Goal: Task Accomplishment & Management: Use online tool/utility

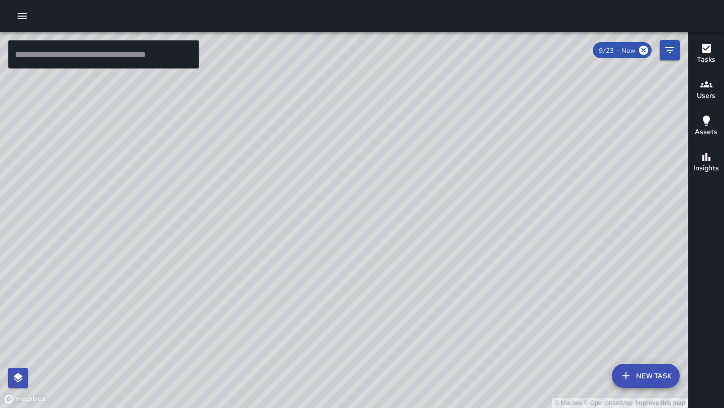
drag, startPoint x: 411, startPoint y: 68, endPoint x: 372, endPoint y: 271, distance: 206.0
click at [372, 271] on div "© Mapbox © OpenStreetMap Improve this map" at bounding box center [344, 220] width 688 height 376
drag, startPoint x: 294, startPoint y: 293, endPoint x: 381, endPoint y: 52, distance: 256.2
click at [381, 52] on div "© Mapbox © OpenStreetMap Improve this map" at bounding box center [344, 220] width 688 height 376
drag, startPoint x: 208, startPoint y: 302, endPoint x: 330, endPoint y: 23, distance: 304.8
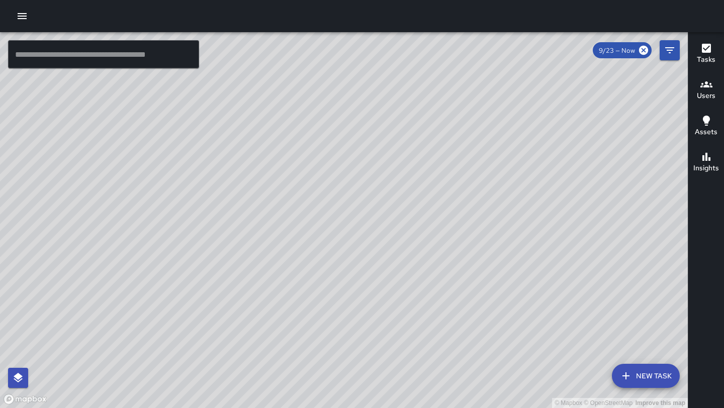
click at [330, 23] on div "© Mapbox © OpenStreetMap Improve this map ​ New Task 9/23 — Now Map Layers Task…" at bounding box center [362, 204] width 724 height 408
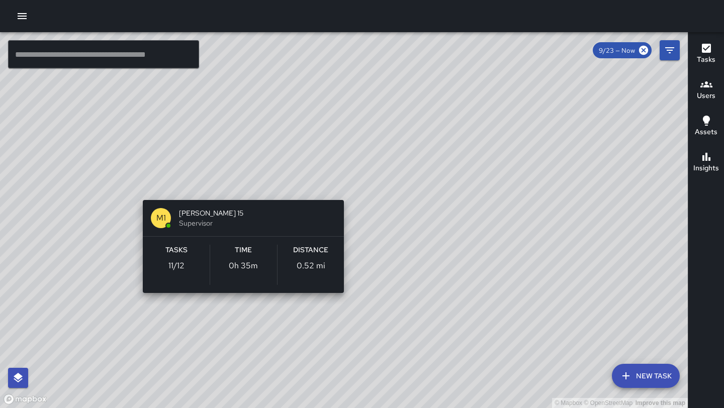
drag, startPoint x: 188, startPoint y: 286, endPoint x: 241, endPoint y: 189, distance: 110.3
click at [241, 189] on div "© Mapbox © OpenStreetMap Improve this map M1 Mike 15 Supervisor Tasks 11 / 12 T…" at bounding box center [344, 220] width 688 height 376
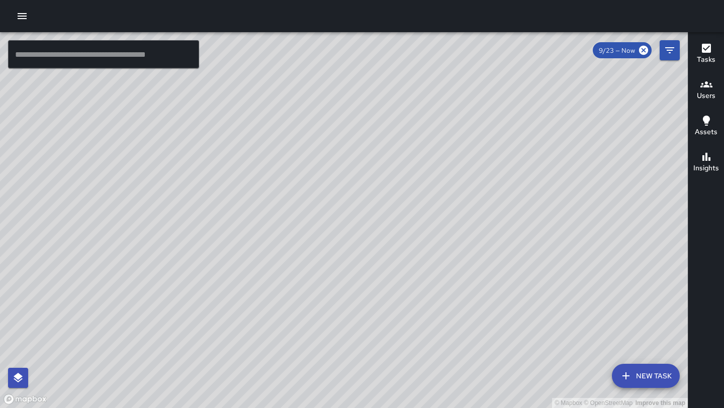
drag, startPoint x: 364, startPoint y: 101, endPoint x: 254, endPoint y: 317, distance: 243.0
click at [254, 317] on div "© Mapbox © OpenStreetMap Improve this map" at bounding box center [344, 220] width 688 height 376
drag, startPoint x: 300, startPoint y: 154, endPoint x: 226, endPoint y: 273, distance: 140.3
click at [226, 273] on div "© Mapbox © OpenStreetMap Improve this map" at bounding box center [344, 220] width 688 height 376
drag, startPoint x: 143, startPoint y: 217, endPoint x: 171, endPoint y: 339, distance: 124.7
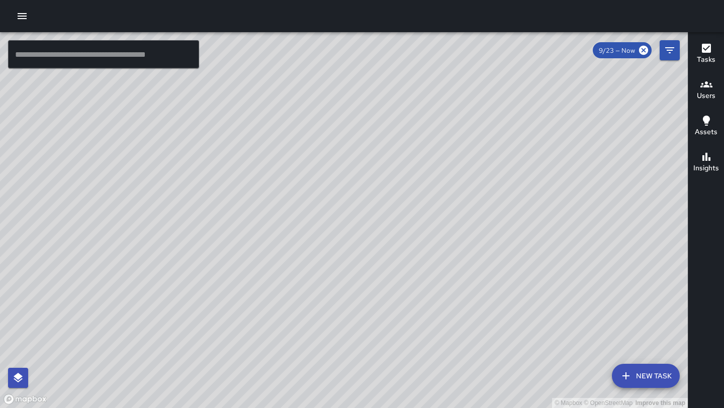
click at [171, 339] on div "© Mapbox © OpenStreetMap Improve this map" at bounding box center [344, 220] width 688 height 376
drag, startPoint x: 340, startPoint y: 151, endPoint x: 429, endPoint y: 175, distance: 92.6
click at [429, 175] on div "© Mapbox © OpenStreetMap Improve this map" at bounding box center [344, 220] width 688 height 376
drag, startPoint x: 658, startPoint y: 106, endPoint x: 456, endPoint y: 256, distance: 251.7
click at [456, 256] on div "© Mapbox © OpenStreetMap Improve this map" at bounding box center [344, 220] width 688 height 376
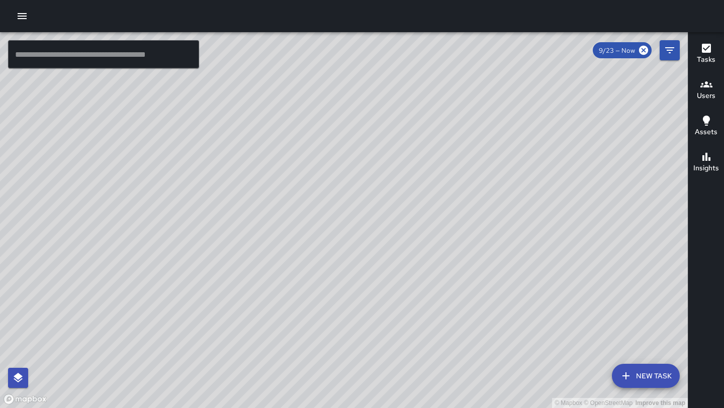
click at [26, 15] on icon "button" at bounding box center [22, 16] width 12 height 12
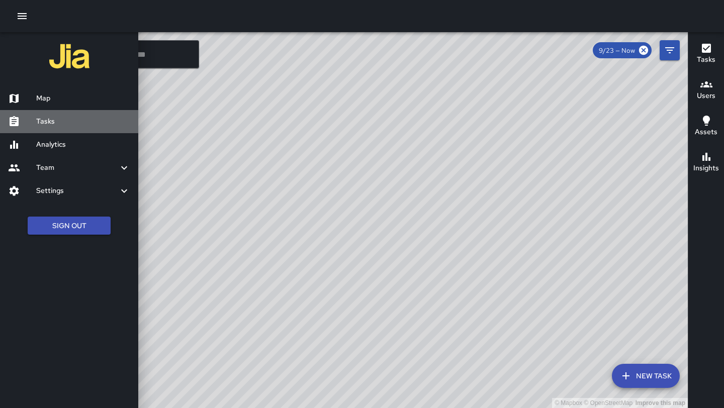
click at [57, 112] on div "Tasks" at bounding box center [69, 121] width 138 height 23
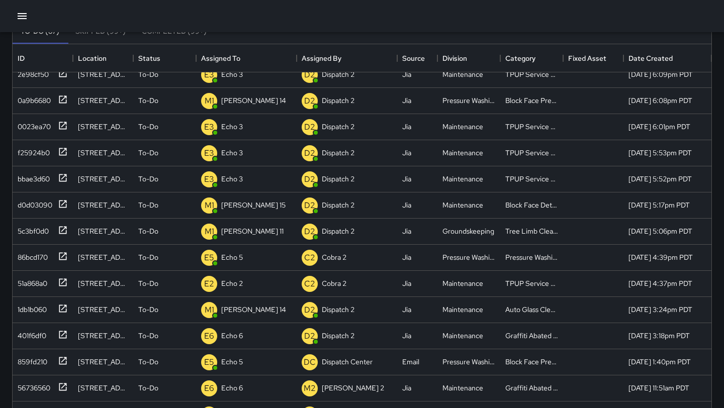
scroll to position [64, 0]
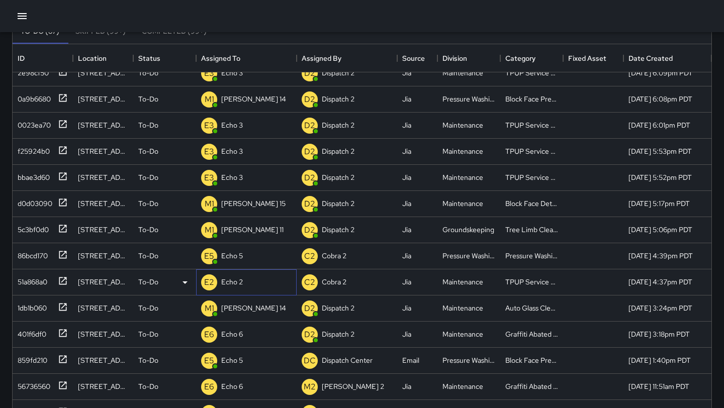
click at [252, 286] on div "E2 Echo 2" at bounding box center [246, 283] width 101 height 26
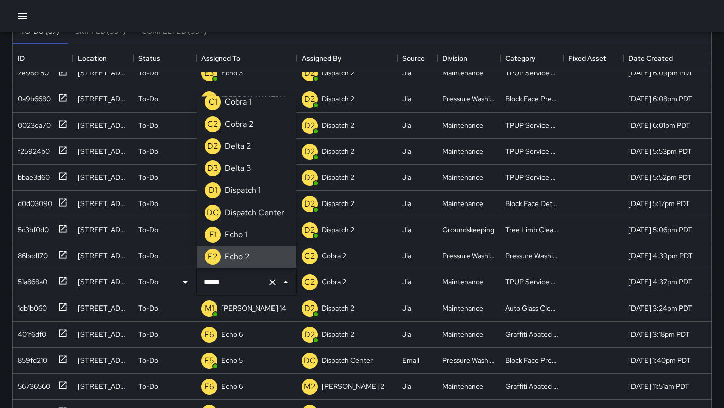
scroll to position [0, 0]
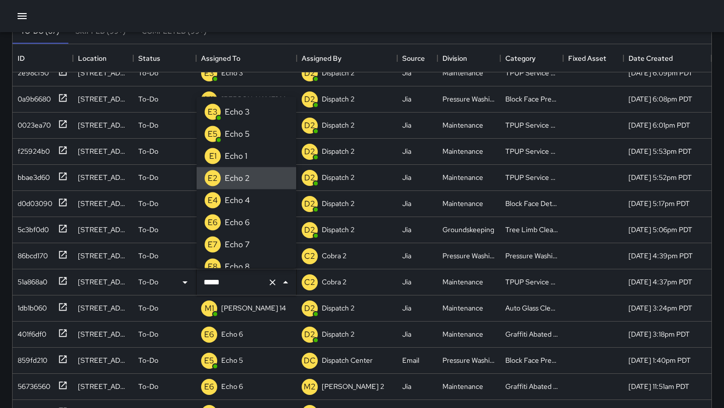
type input "******"
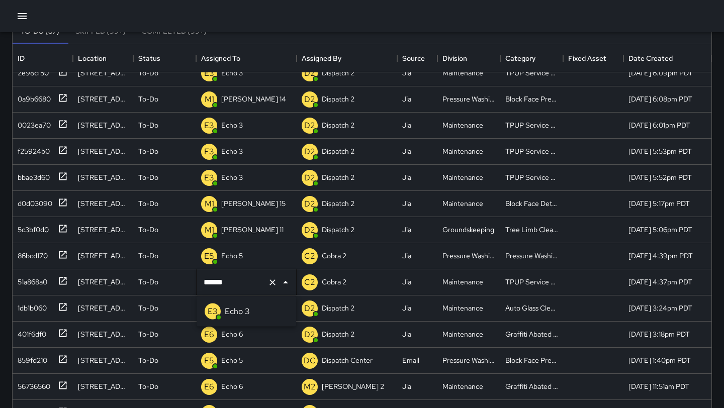
click at [236, 311] on p "Echo 3" at bounding box center [237, 312] width 25 height 12
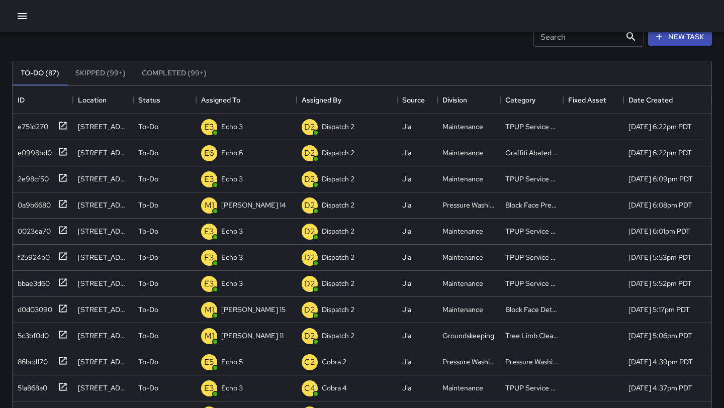
scroll to position [42, 0]
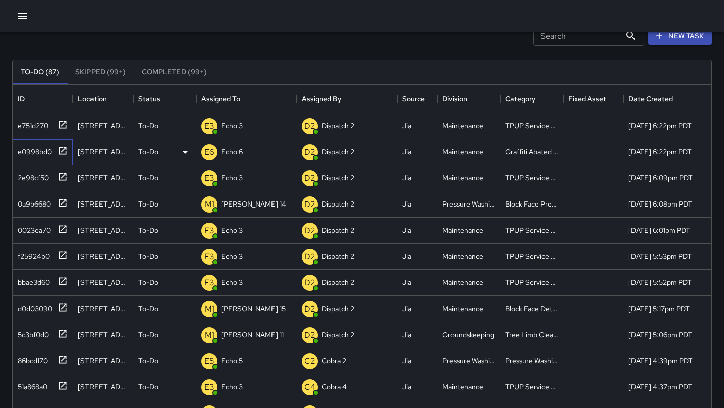
click at [65, 147] on icon at bounding box center [63, 151] width 8 height 8
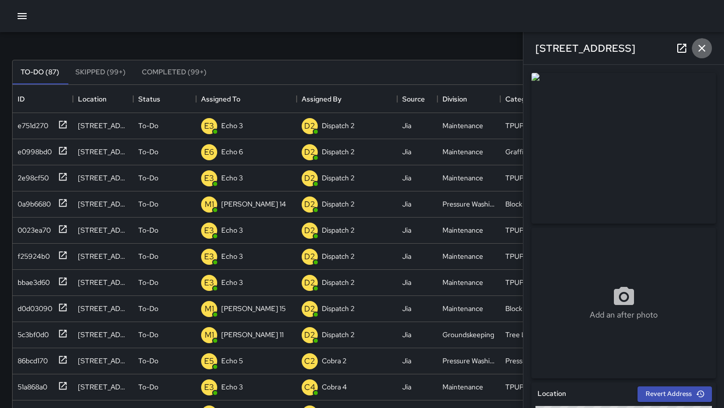
click at [704, 48] on icon "button" at bounding box center [702, 48] width 12 height 12
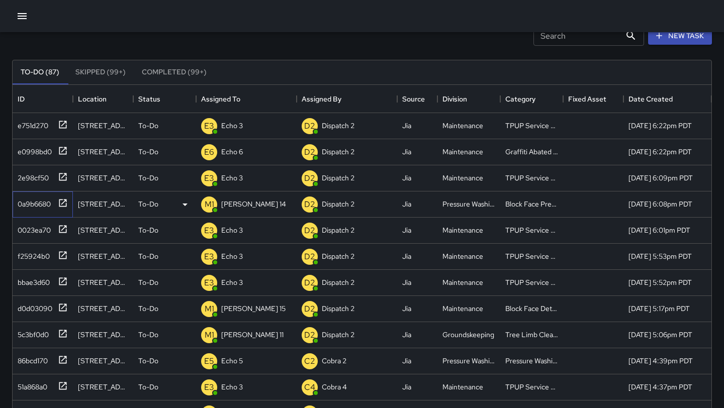
click at [62, 204] on icon at bounding box center [63, 203] width 8 height 8
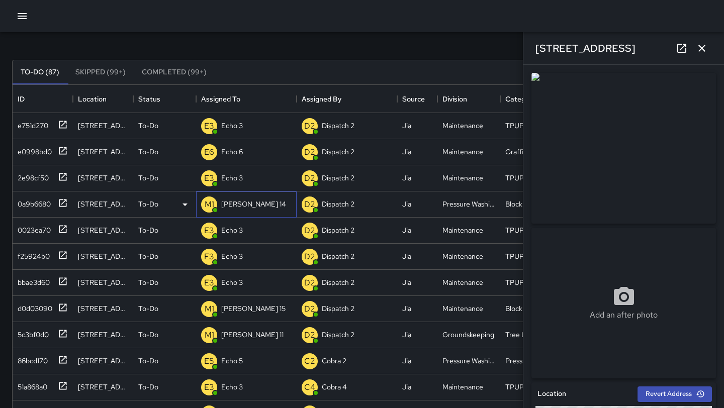
click at [262, 202] on div "M1 Mike 14" at bounding box center [246, 205] width 101 height 26
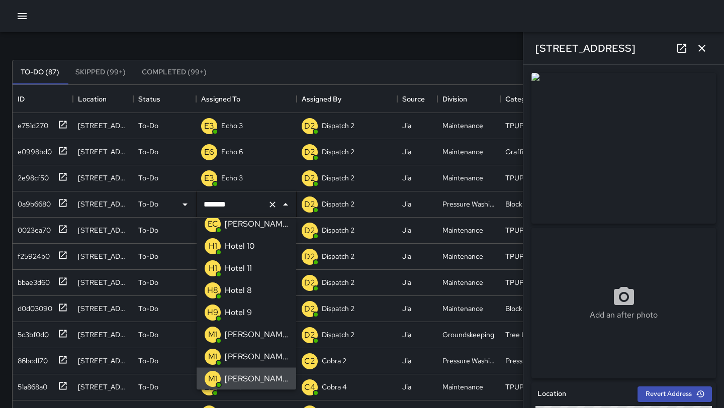
click at [274, 208] on icon "Clear" at bounding box center [273, 205] width 10 height 10
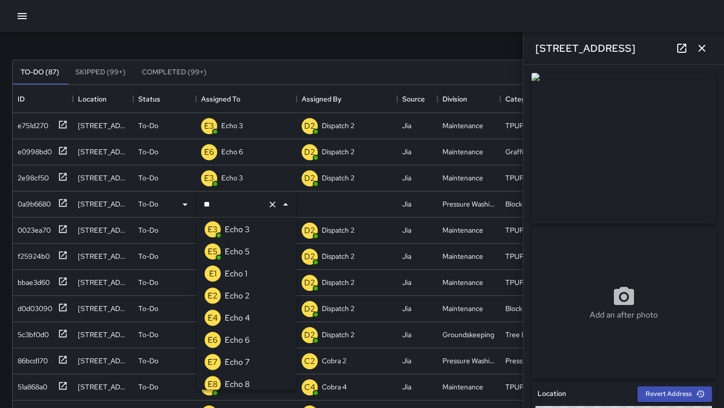
scroll to position [0, 0]
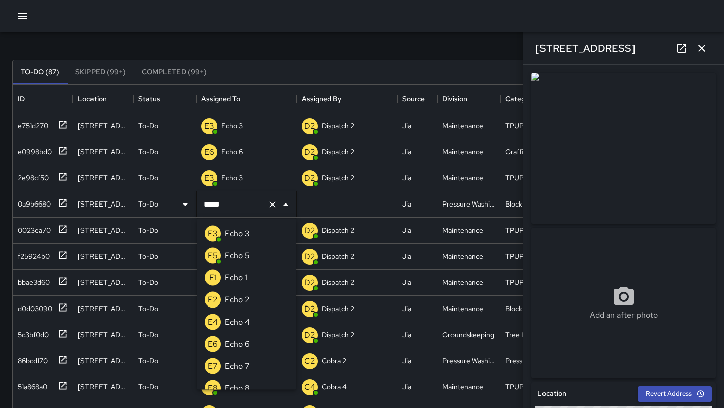
type input "******"
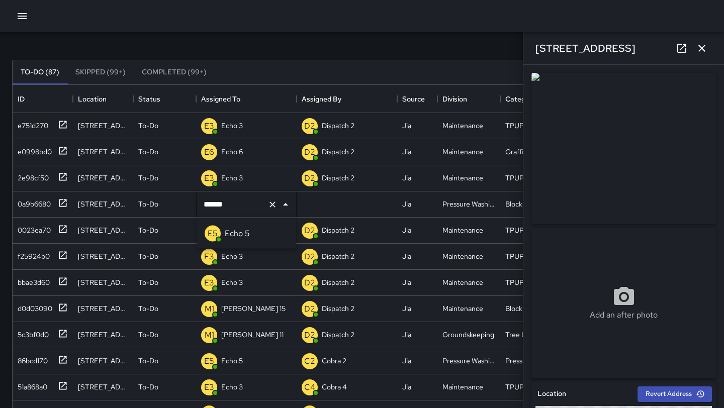
click at [259, 231] on li "E5 Echo 5" at bounding box center [247, 234] width 100 height 22
click at [703, 57] on button "button" at bounding box center [702, 48] width 20 height 20
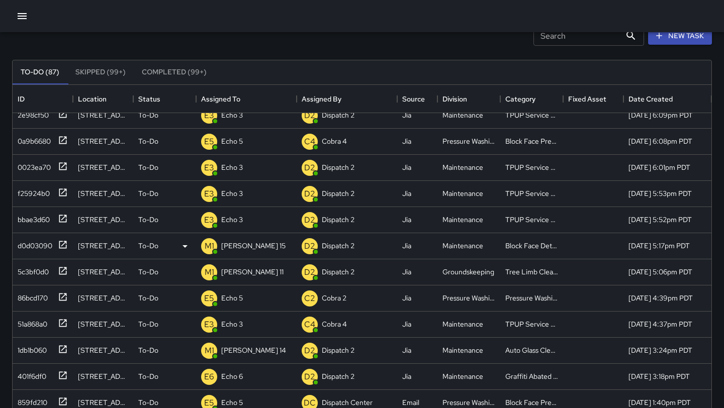
scroll to position [64, 0]
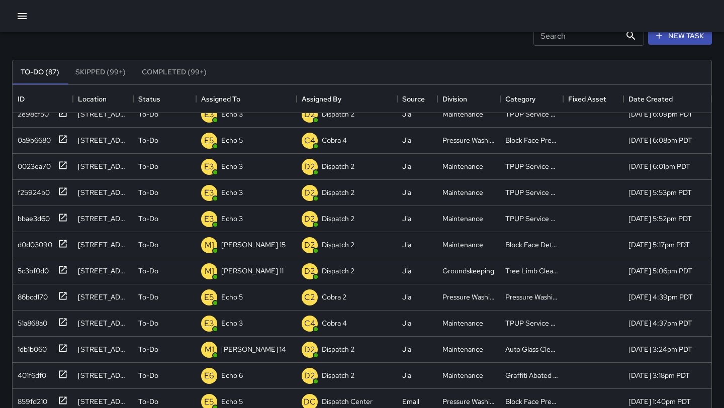
click at [27, 14] on icon "button" at bounding box center [22, 16] width 12 height 12
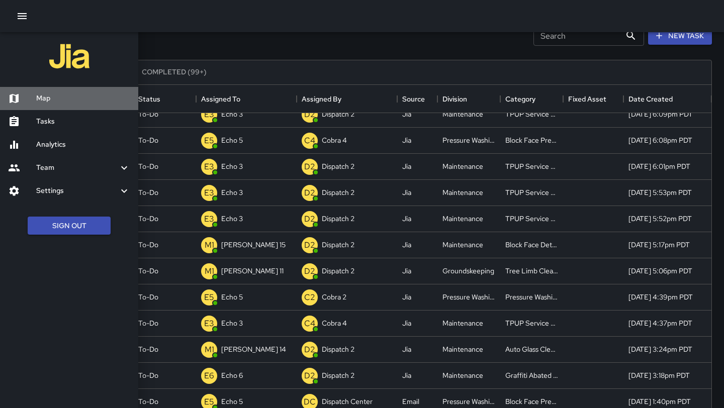
click at [67, 104] on div "Map" at bounding box center [69, 98] width 138 height 23
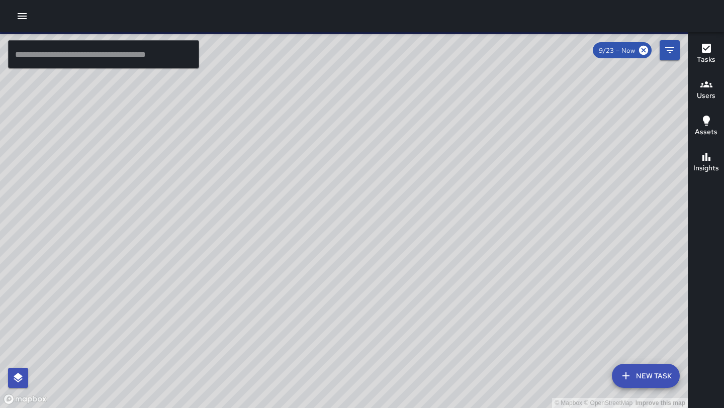
click at [23, 14] on icon "button" at bounding box center [22, 16] width 12 height 12
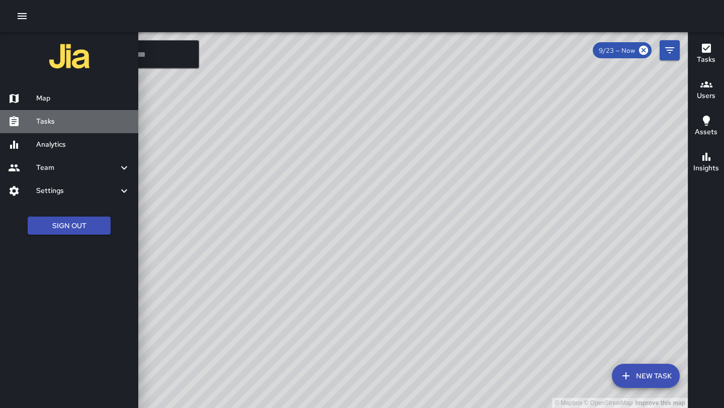
click at [50, 123] on h6 "Tasks" at bounding box center [83, 121] width 94 height 11
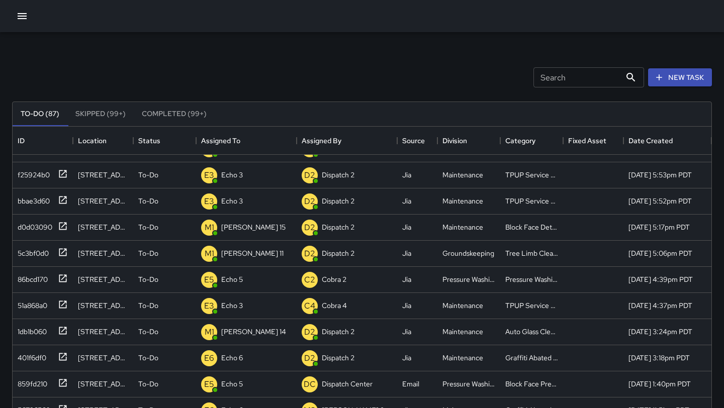
scroll to position [128, 0]
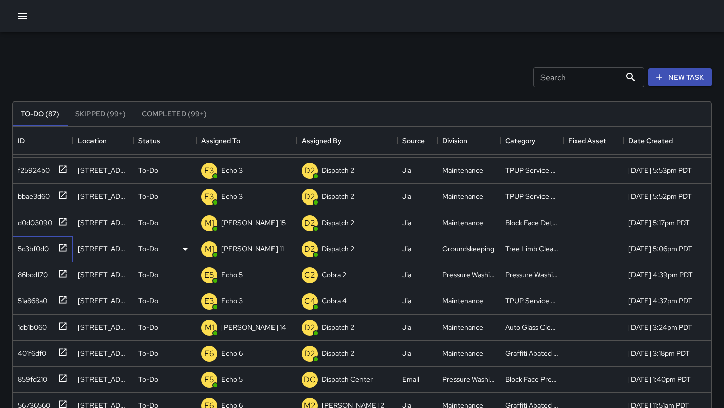
click at [63, 250] on icon at bounding box center [63, 248] width 10 height 10
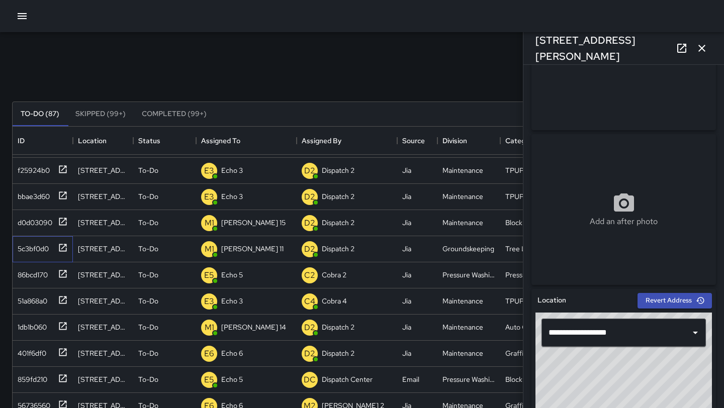
scroll to position [0, 0]
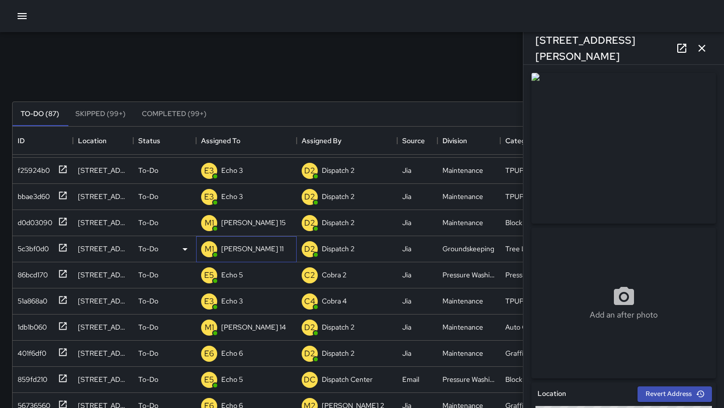
click at [254, 248] on div "M1 Mike 11" at bounding box center [246, 249] width 101 height 26
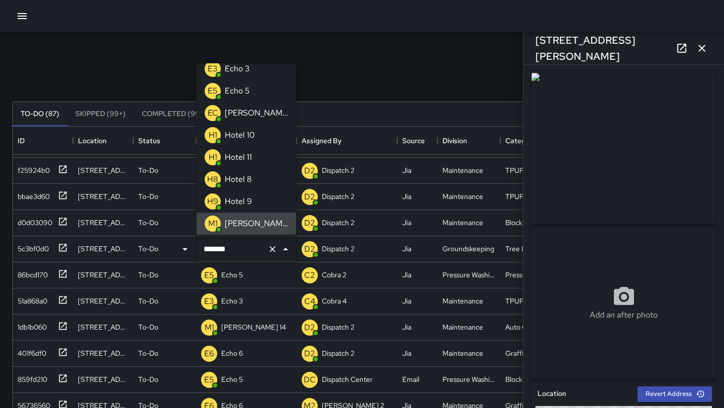
click at [274, 251] on icon "Clear" at bounding box center [273, 249] width 10 height 10
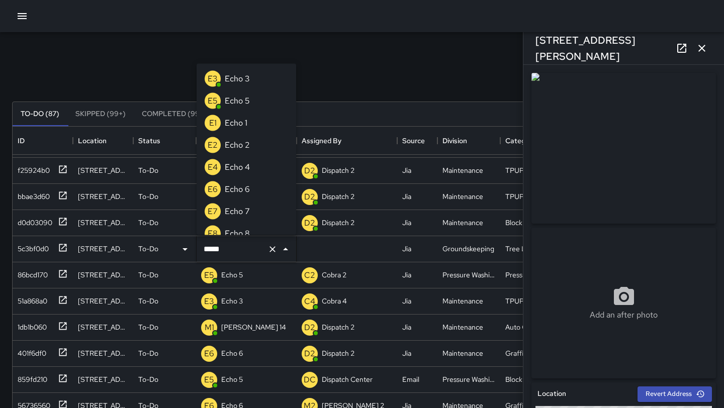
type input "******"
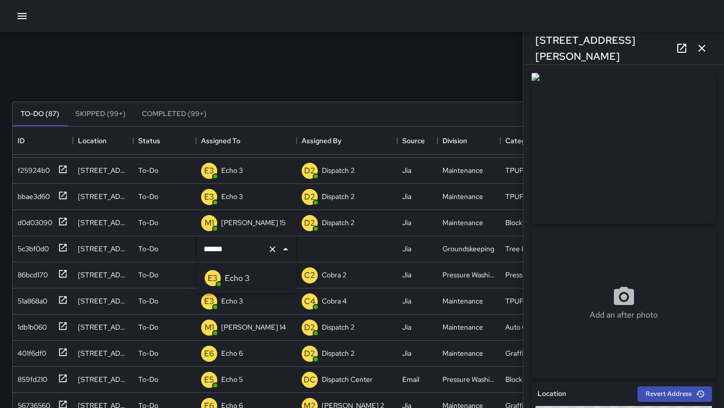
click at [250, 282] on div "Echo 3" at bounding box center [237, 279] width 29 height 16
click at [699, 50] on icon "button" at bounding box center [702, 48] width 7 height 7
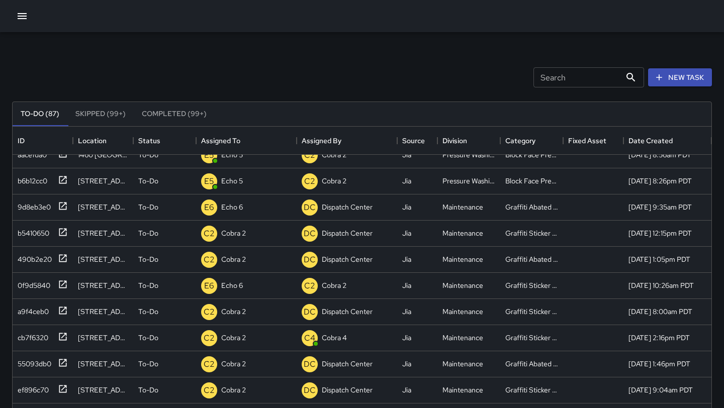
scroll to position [486, 0]
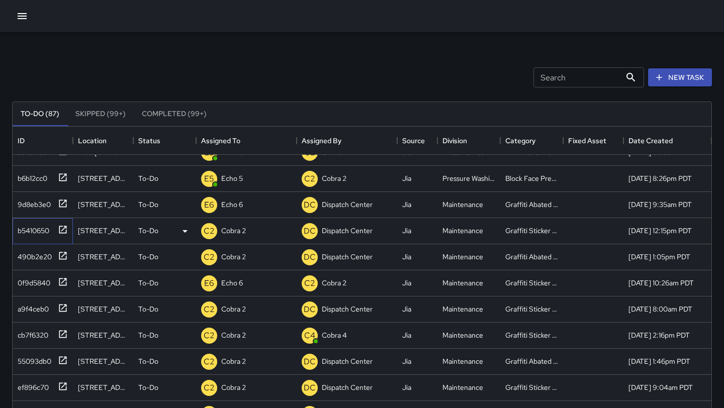
click at [63, 231] on icon at bounding box center [63, 230] width 10 height 10
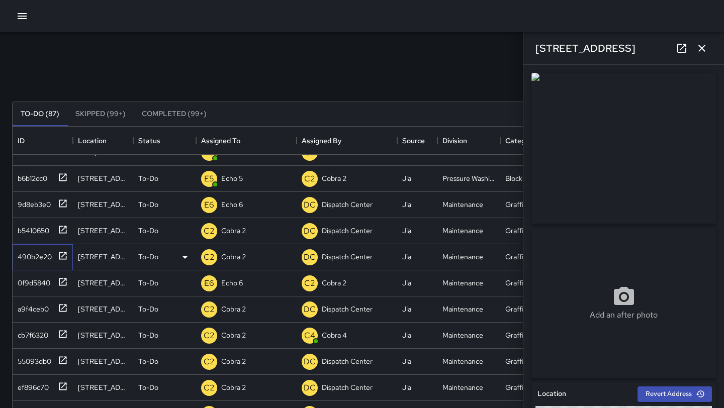
click at [62, 254] on icon at bounding box center [63, 256] width 10 height 10
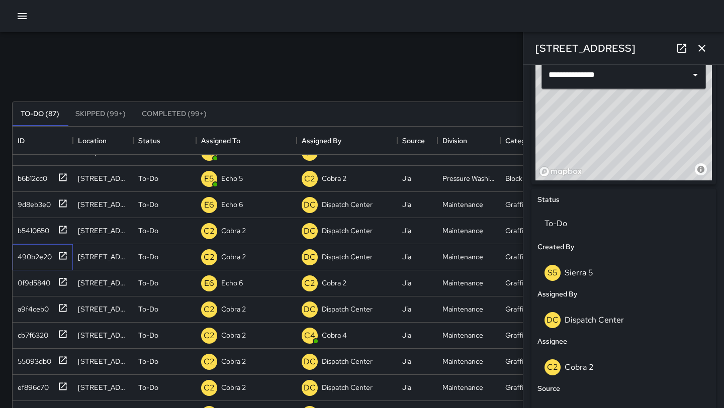
scroll to position [590, 0]
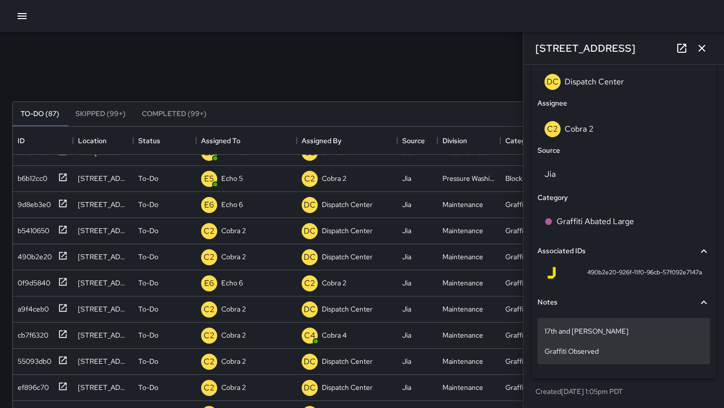
click at [632, 354] on p "17th and Harrison Graffiti Observed" at bounding box center [624, 341] width 158 height 30
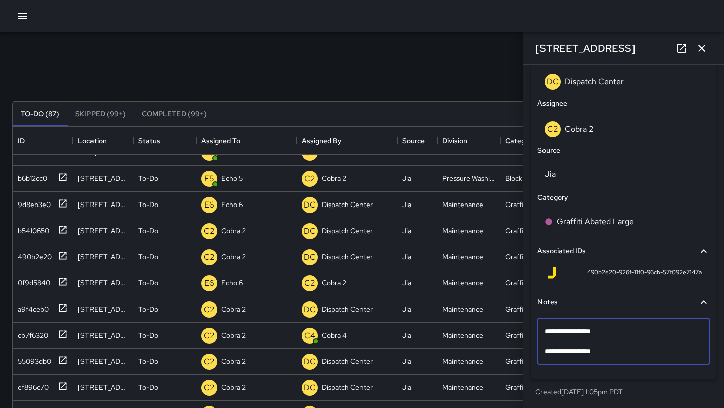
scroll to position [580, 0]
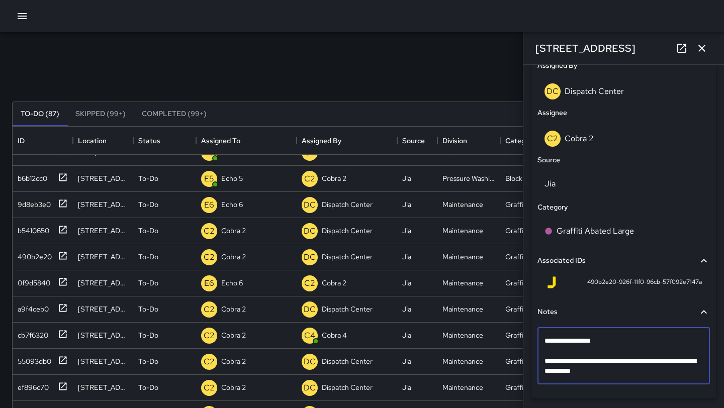
type textarea "**********"
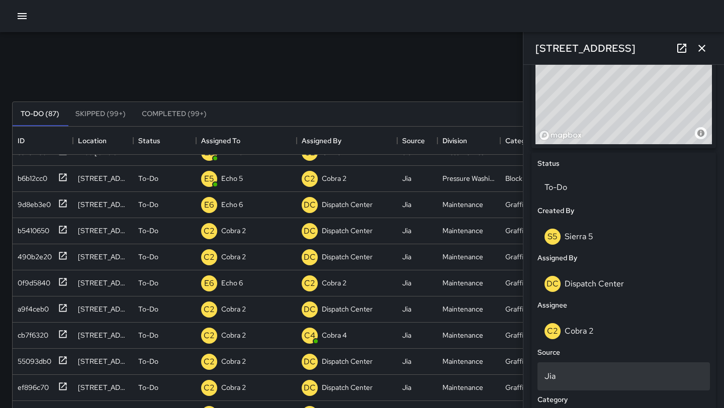
scroll to position [384, 0]
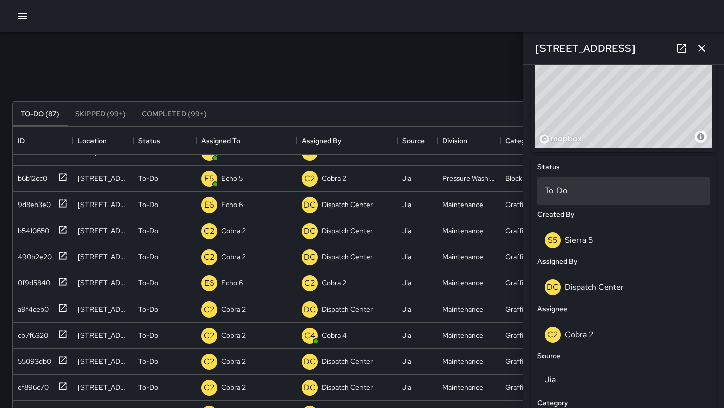
click at [599, 192] on p "To-Do" at bounding box center [624, 191] width 158 height 12
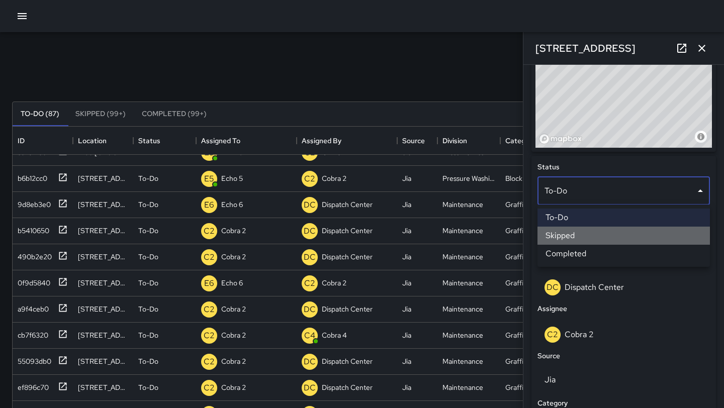
click at [589, 238] on li "Skipped" at bounding box center [624, 236] width 173 height 18
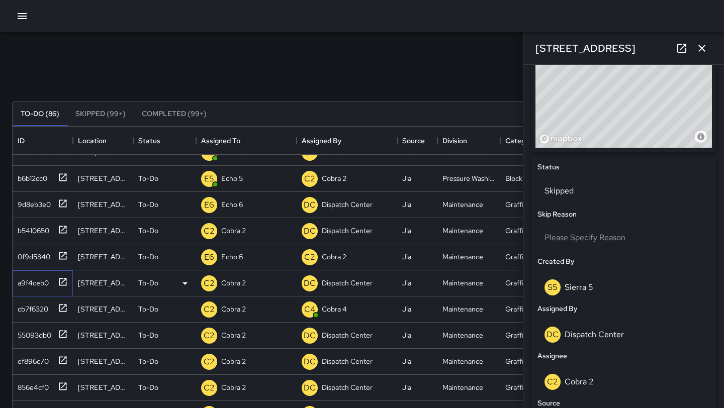
click at [71, 283] on div "a9f4ceb0" at bounding box center [43, 284] width 60 height 26
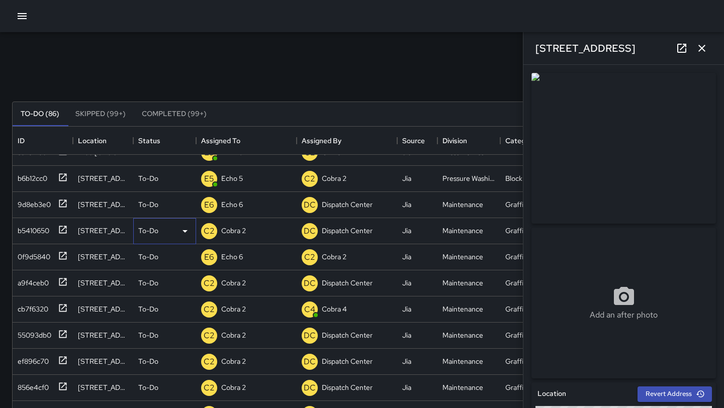
click at [185, 228] on icon at bounding box center [185, 231] width 12 height 12
click at [178, 275] on li "Skipped" at bounding box center [165, 277] width 62 height 18
click at [65, 280] on icon at bounding box center [63, 282] width 10 height 10
click at [193, 280] on div "To-Do" at bounding box center [164, 284] width 63 height 26
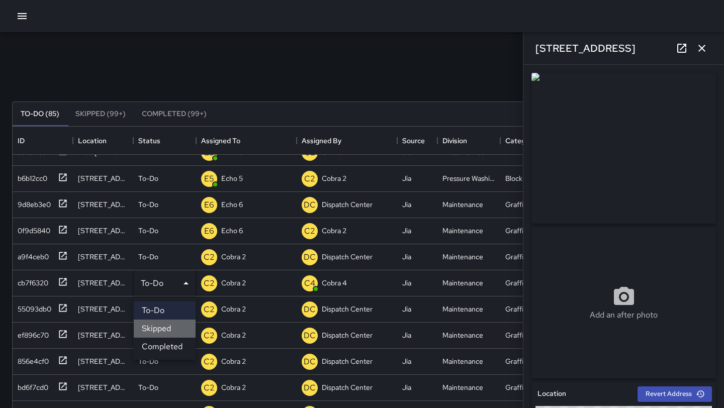
click at [173, 323] on li "Skipped" at bounding box center [165, 329] width 62 height 18
click at [57, 282] on div at bounding box center [61, 281] width 14 height 17
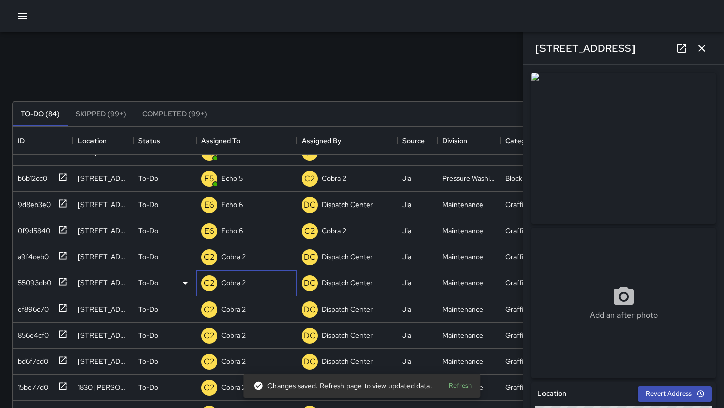
click at [254, 283] on div "C2 Cobra 2" at bounding box center [246, 284] width 101 height 26
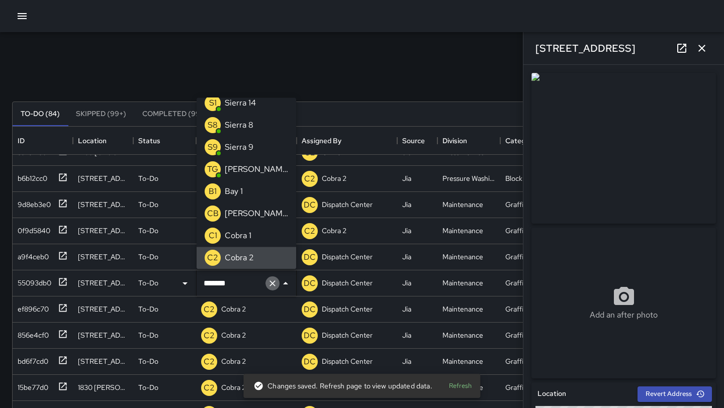
click at [274, 284] on icon "Clear" at bounding box center [273, 284] width 6 height 6
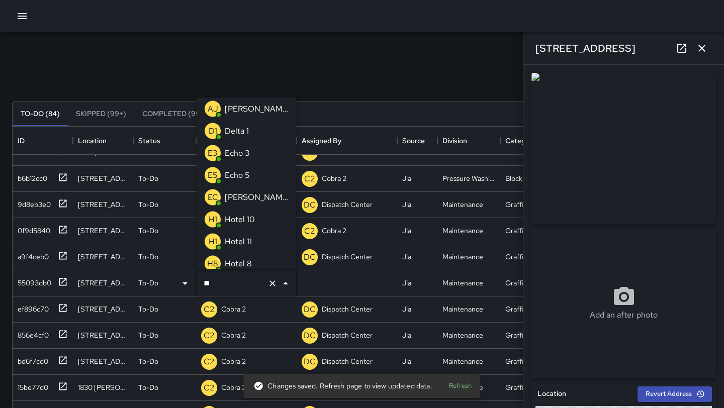
scroll to position [0, 0]
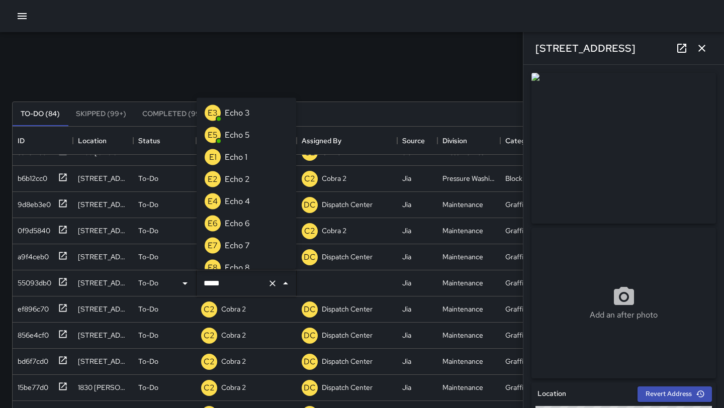
type input "******"
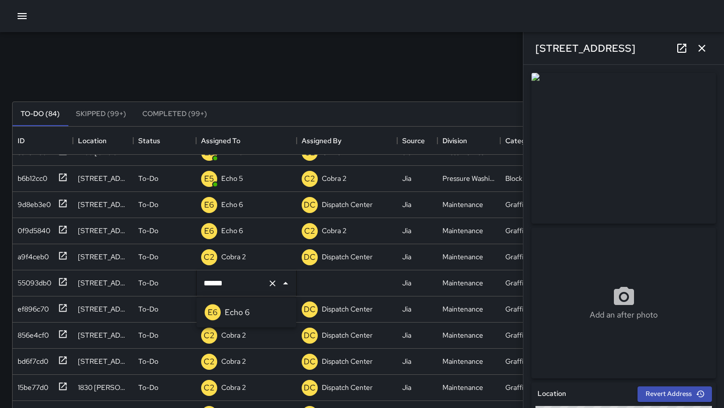
click at [247, 313] on p "Echo 6" at bounding box center [237, 313] width 25 height 12
click at [64, 307] on icon at bounding box center [63, 308] width 8 height 8
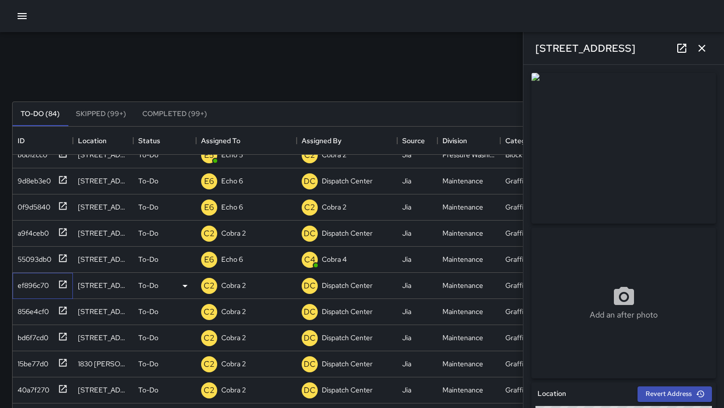
scroll to position [512, 0]
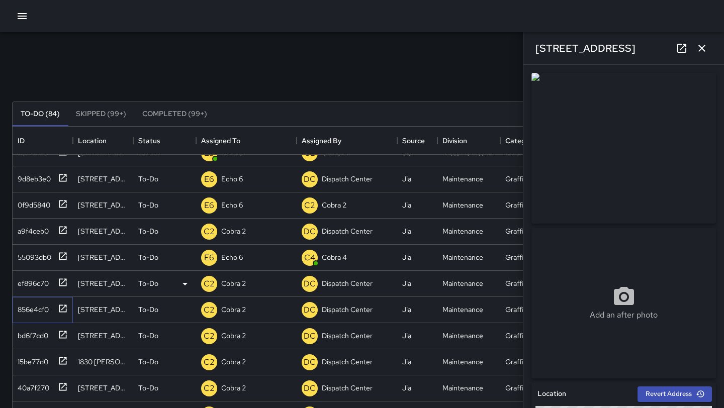
click at [64, 307] on icon at bounding box center [63, 309] width 8 height 8
click at [64, 333] on icon at bounding box center [63, 335] width 8 height 8
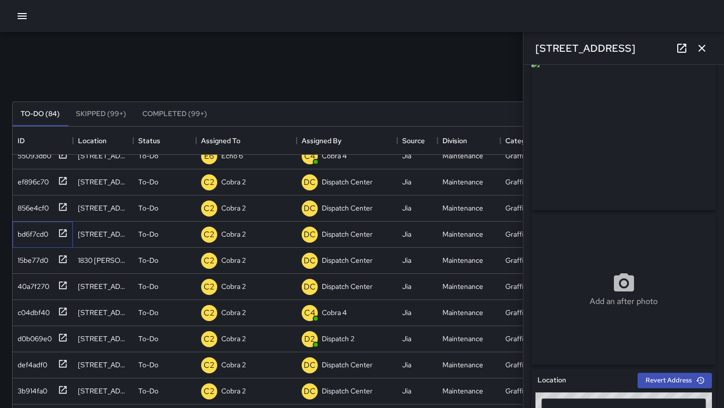
scroll to position [0, 0]
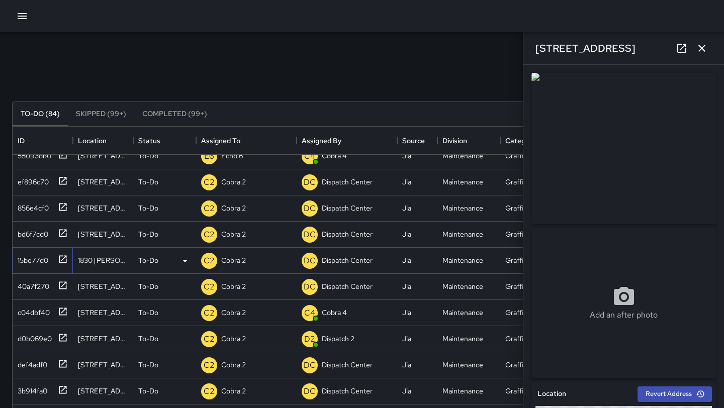
click at [64, 263] on icon at bounding box center [63, 260] width 8 height 8
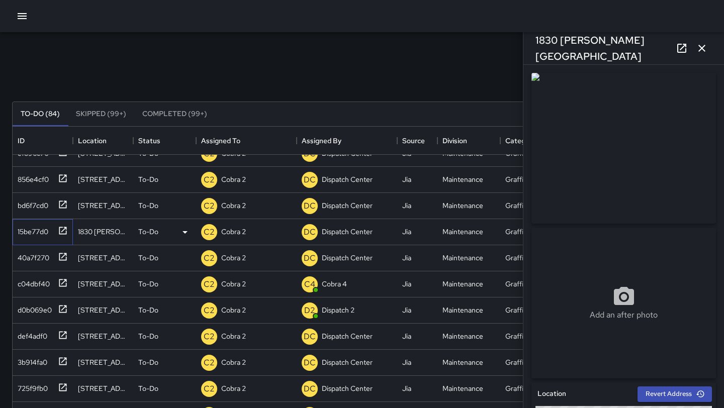
scroll to position [642, 0]
click at [59, 257] on icon at bounding box center [63, 257] width 8 height 8
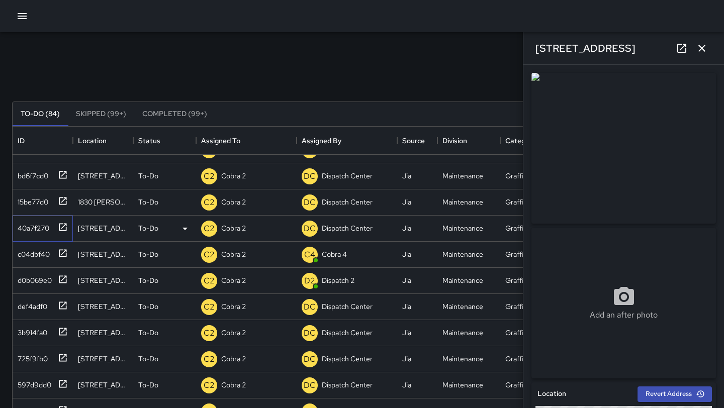
scroll to position [670, 0]
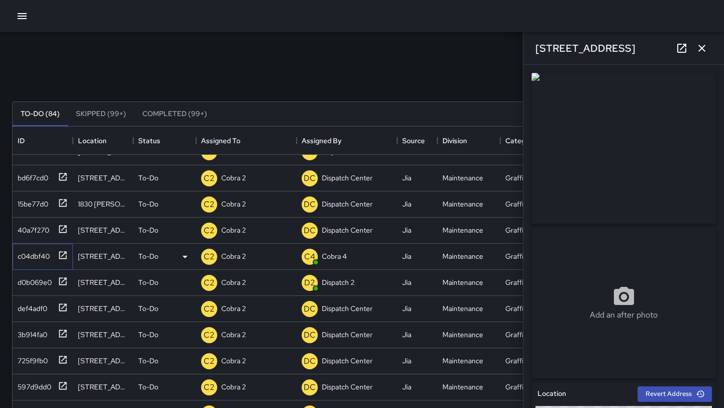
click at [64, 254] on icon at bounding box center [63, 256] width 8 height 8
click at [62, 228] on icon at bounding box center [63, 229] width 10 height 10
click at [182, 228] on icon at bounding box center [185, 231] width 12 height 12
click at [168, 275] on li "Skipped" at bounding box center [165, 276] width 62 height 18
click at [61, 259] on icon at bounding box center [63, 256] width 8 height 8
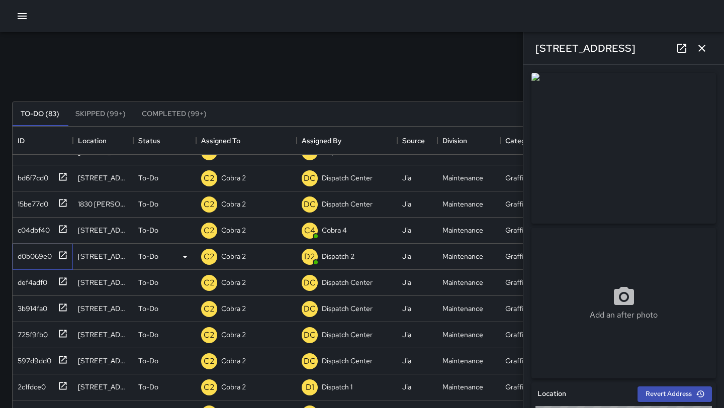
type input "**********"
click at [61, 286] on icon at bounding box center [63, 282] width 10 height 10
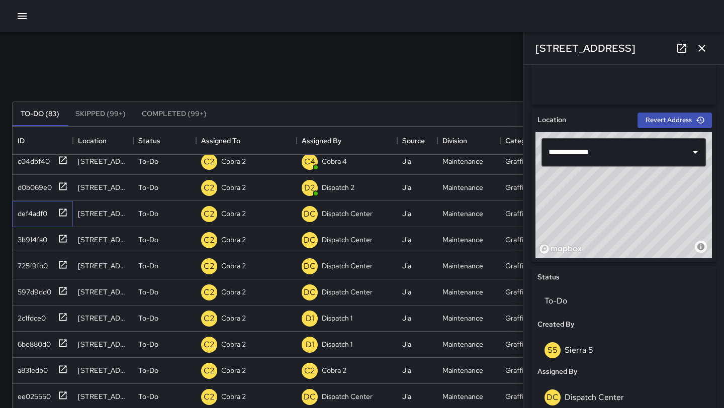
scroll to position [272, 0]
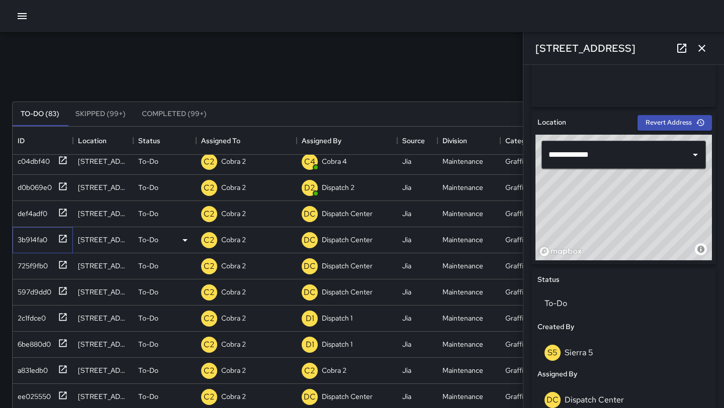
click at [65, 242] on icon at bounding box center [63, 239] width 8 height 8
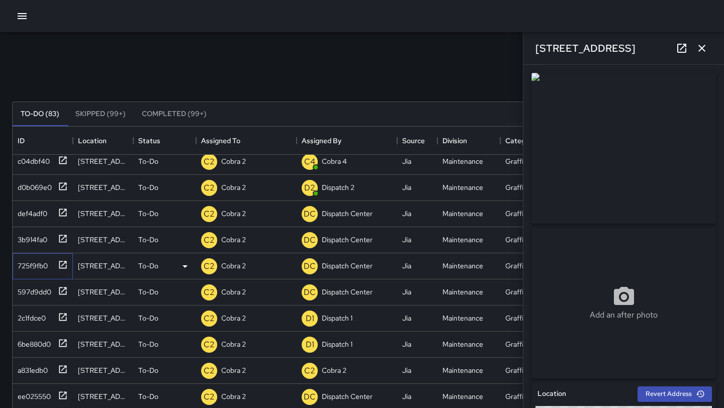
click at [65, 260] on div at bounding box center [61, 264] width 14 height 17
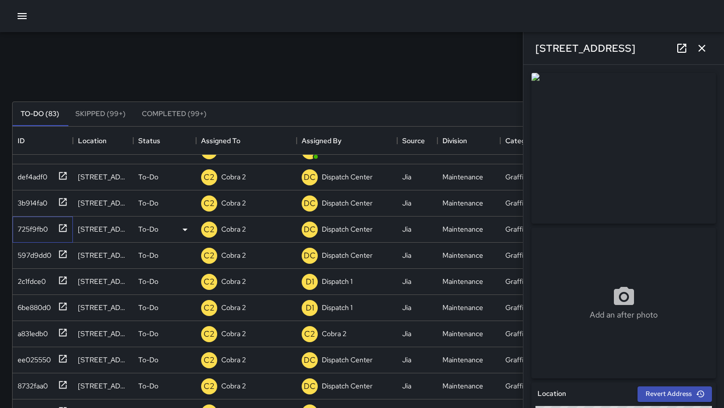
scroll to position [777, 0]
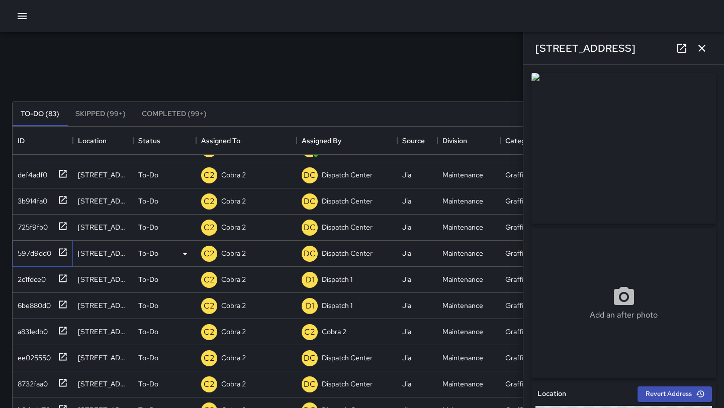
click at [65, 254] on icon at bounding box center [63, 252] width 10 height 10
click at [65, 279] on icon at bounding box center [63, 279] width 10 height 10
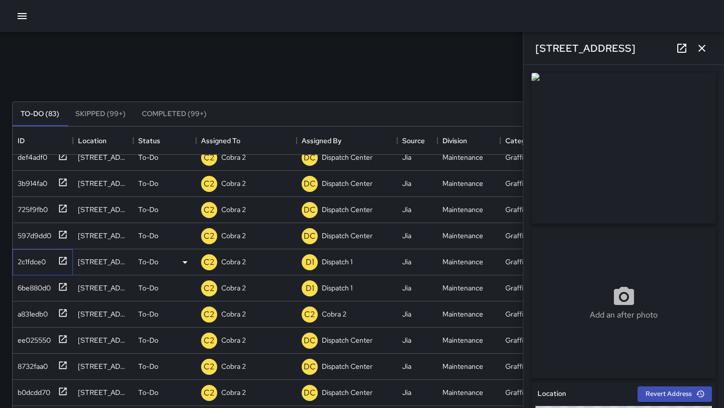
scroll to position [799, 0]
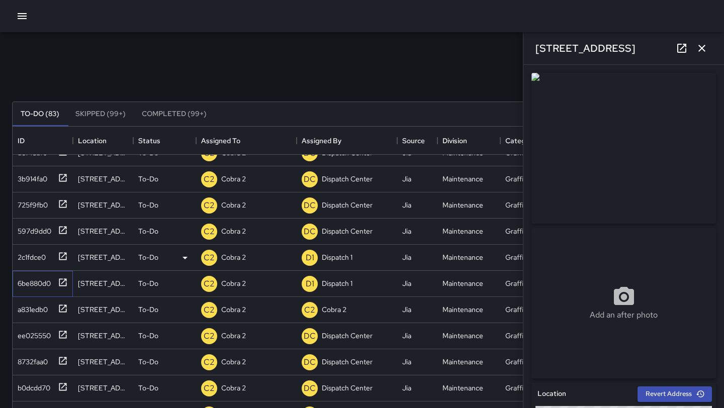
click at [65, 279] on icon at bounding box center [63, 283] width 8 height 8
click at [61, 305] on icon at bounding box center [63, 309] width 8 height 8
click at [58, 331] on icon at bounding box center [63, 335] width 10 height 10
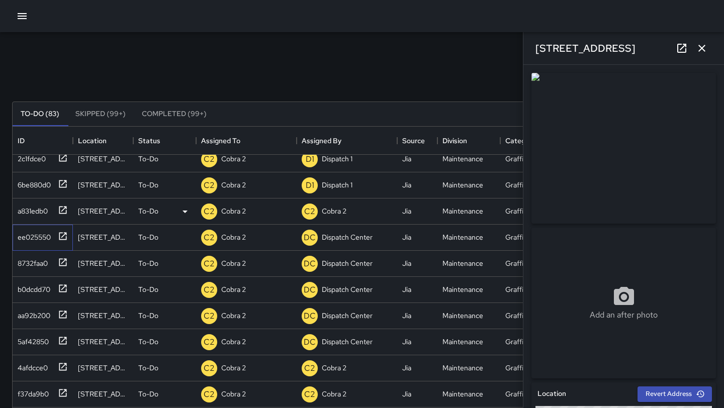
scroll to position [904, 0]
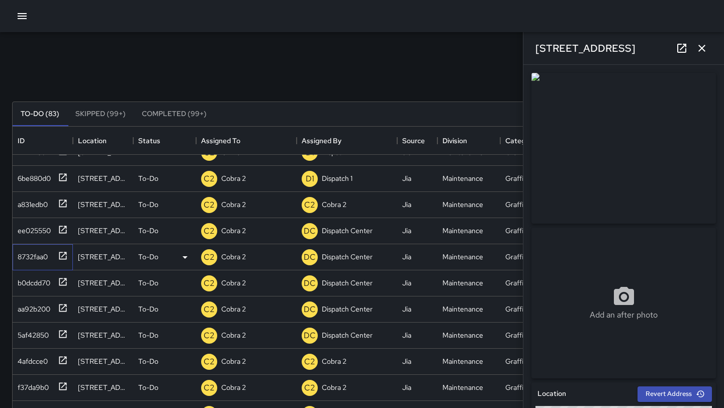
click at [58, 258] on icon at bounding box center [63, 256] width 10 height 10
click at [61, 285] on icon at bounding box center [63, 282] width 10 height 10
click at [59, 305] on icon at bounding box center [63, 308] width 10 height 10
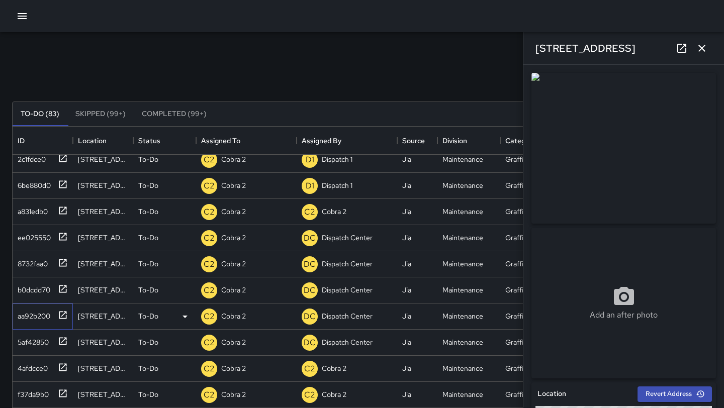
scroll to position [897, 0]
click at [258, 315] on div "C2 Cobra 2" at bounding box center [246, 317] width 101 height 26
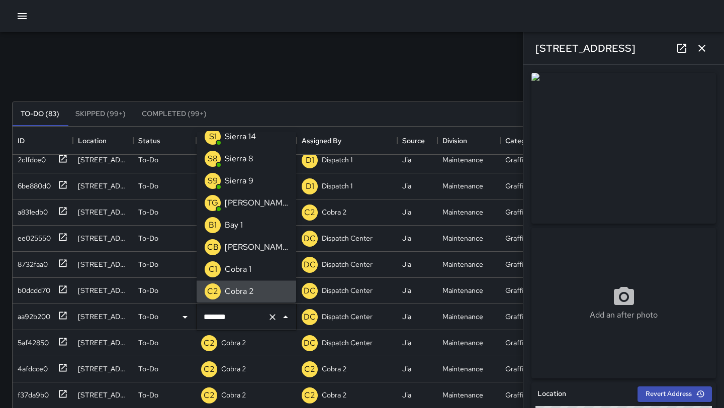
click at [269, 315] on icon "Clear" at bounding box center [273, 317] width 10 height 10
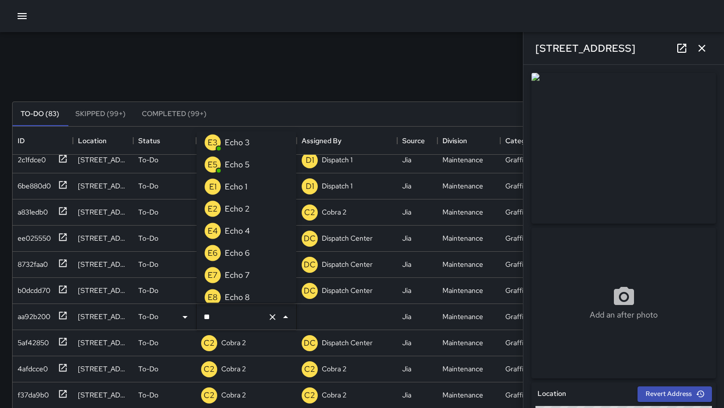
scroll to position [0, 0]
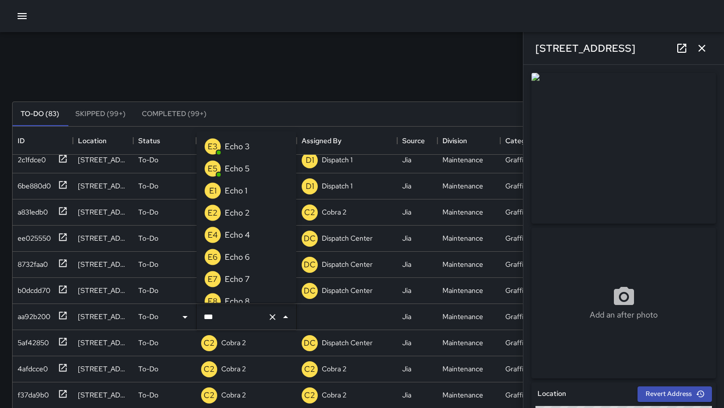
type input "****"
click at [260, 259] on li "E6 Echo 6" at bounding box center [247, 257] width 100 height 22
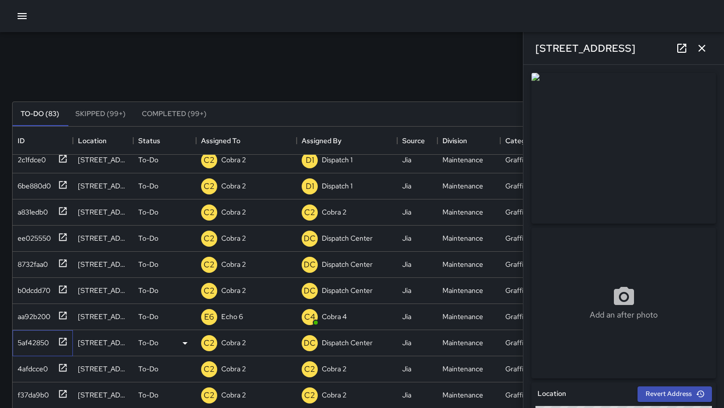
click at [53, 345] on div "5af42850" at bounding box center [41, 341] width 54 height 17
click at [60, 366] on icon at bounding box center [63, 368] width 10 height 10
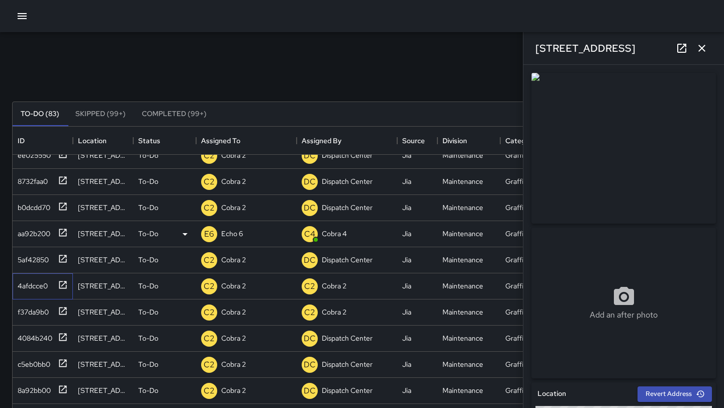
scroll to position [981, 0]
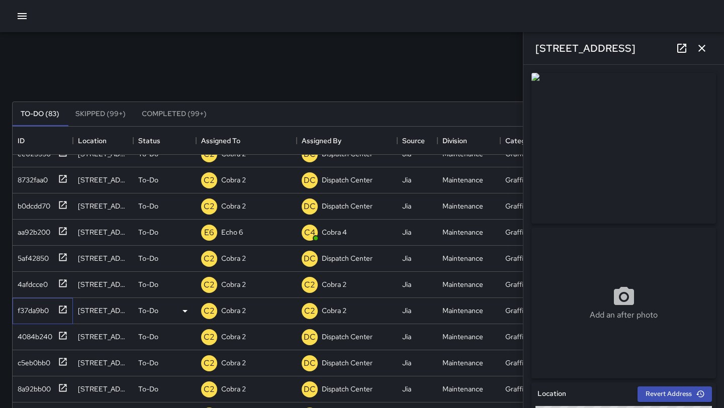
click at [65, 308] on icon at bounding box center [63, 310] width 10 height 10
click at [60, 337] on icon at bounding box center [63, 336] width 10 height 10
click at [60, 363] on icon at bounding box center [63, 362] width 10 height 10
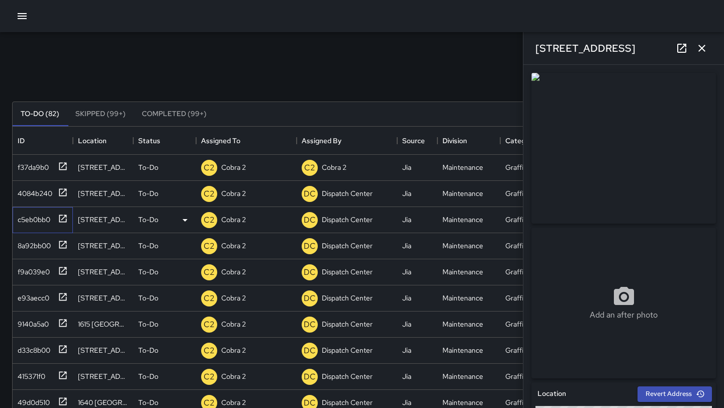
scroll to position [1101, 0]
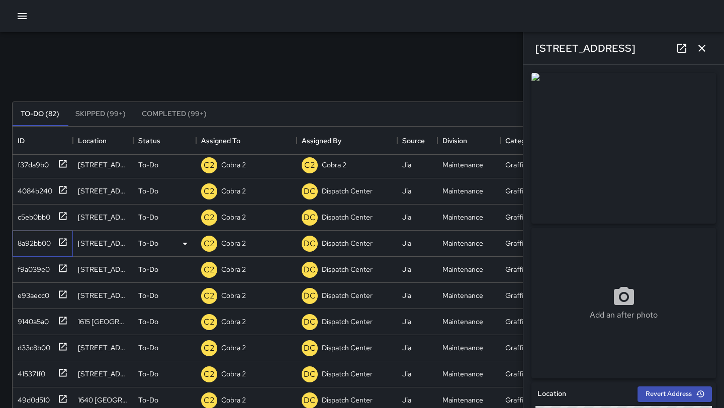
click at [65, 241] on icon at bounding box center [63, 242] width 10 height 10
click at [62, 266] on icon at bounding box center [63, 269] width 10 height 10
click at [62, 291] on icon at bounding box center [63, 295] width 10 height 10
click at [61, 317] on icon at bounding box center [63, 321] width 8 height 8
click at [61, 349] on icon at bounding box center [63, 347] width 10 height 10
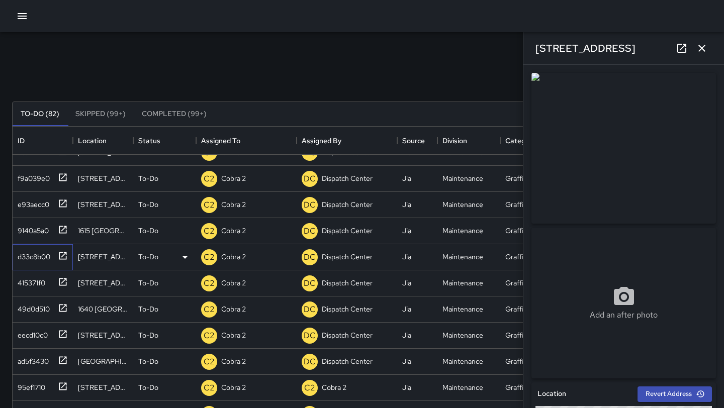
scroll to position [1203, 0]
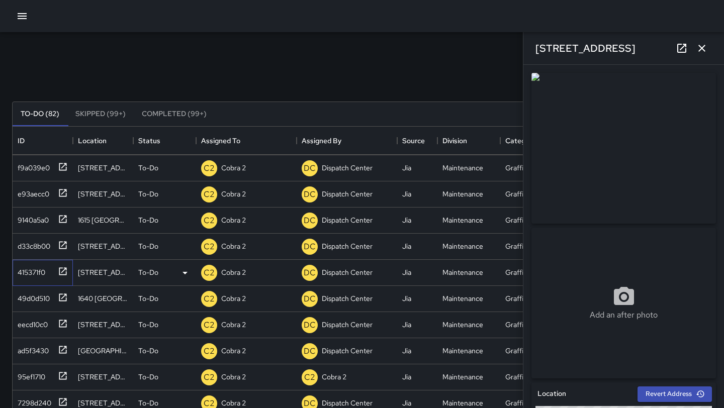
click at [63, 270] on icon at bounding box center [63, 272] width 10 height 10
click at [59, 302] on icon at bounding box center [63, 298] width 10 height 10
click at [61, 323] on icon at bounding box center [63, 324] width 10 height 10
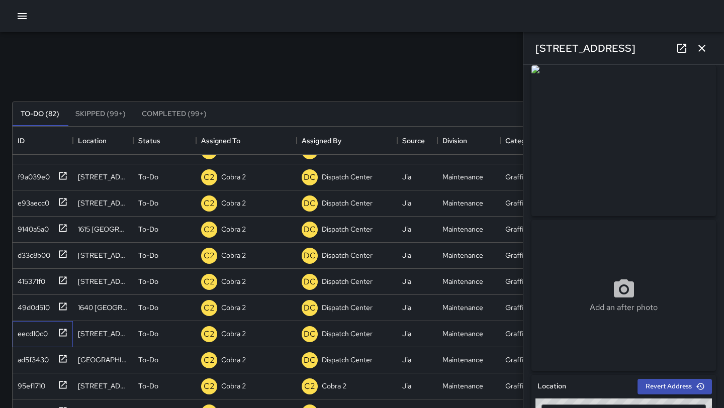
scroll to position [0, 0]
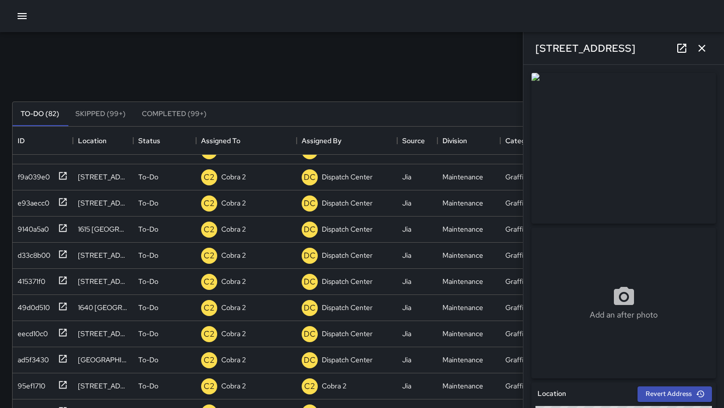
click at [623, 151] on img at bounding box center [624, 148] width 185 height 151
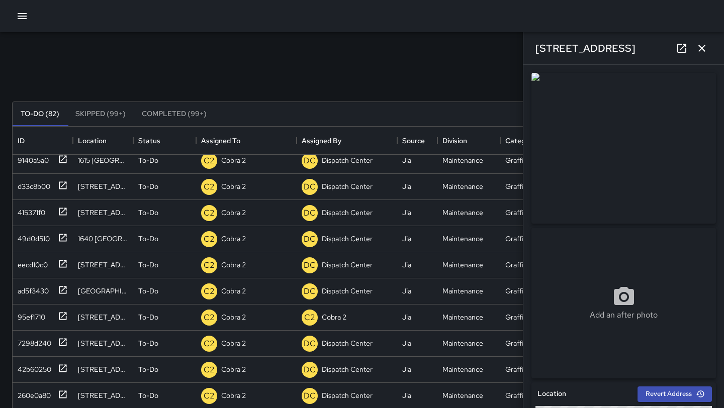
scroll to position [1261, 0]
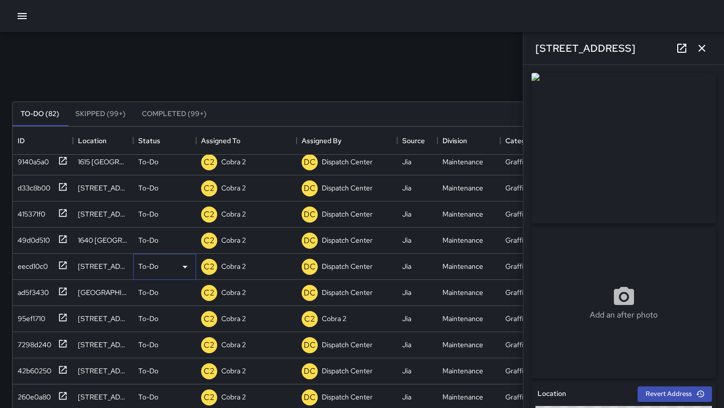
click at [182, 264] on icon at bounding box center [185, 267] width 12 height 12
click at [164, 317] on li "Skipped" at bounding box center [165, 312] width 62 height 18
click at [62, 265] on icon at bounding box center [63, 266] width 10 height 10
click at [63, 291] on icon at bounding box center [63, 292] width 10 height 10
click at [60, 321] on icon at bounding box center [63, 318] width 8 height 8
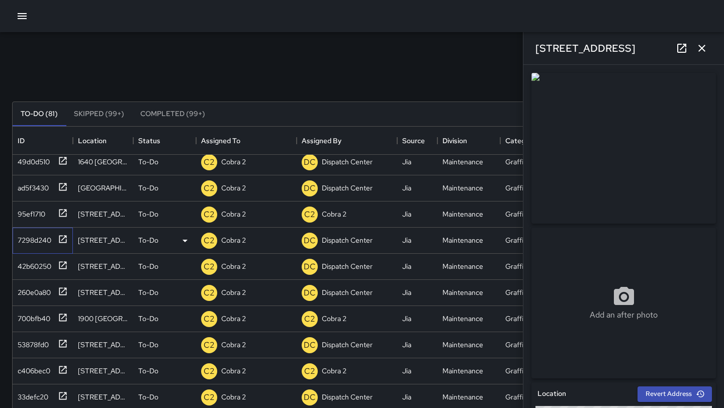
scroll to position [1346, 0]
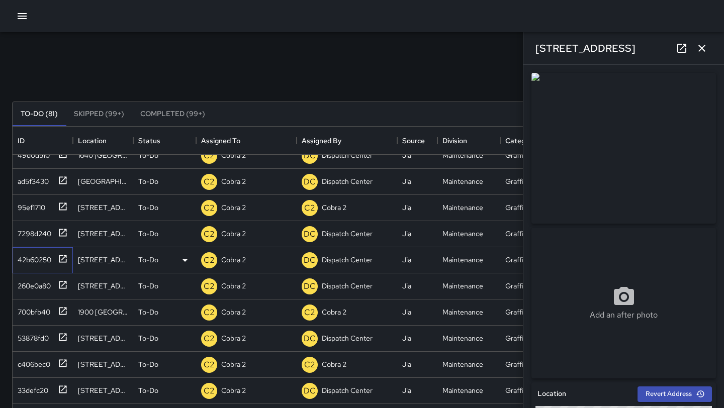
click at [61, 260] on icon at bounding box center [63, 259] width 10 height 10
click at [62, 282] on icon at bounding box center [63, 285] width 10 height 10
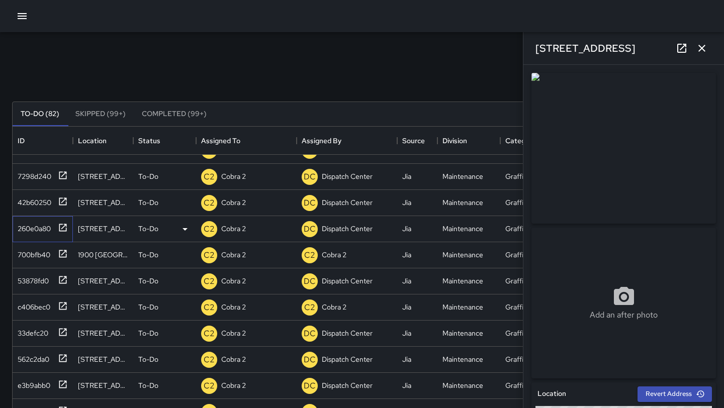
scroll to position [1431, 0]
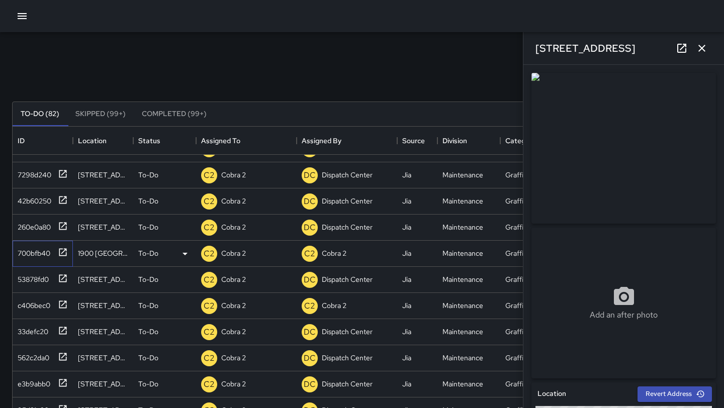
click at [66, 253] on icon at bounding box center [63, 252] width 8 height 8
click at [65, 280] on icon at bounding box center [63, 279] width 10 height 10
click at [63, 307] on icon at bounding box center [63, 305] width 10 height 10
click at [63, 326] on icon at bounding box center [63, 331] width 10 height 10
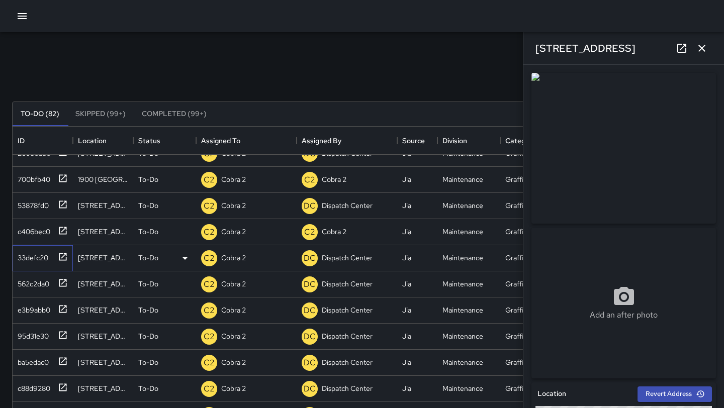
scroll to position [1509, 0]
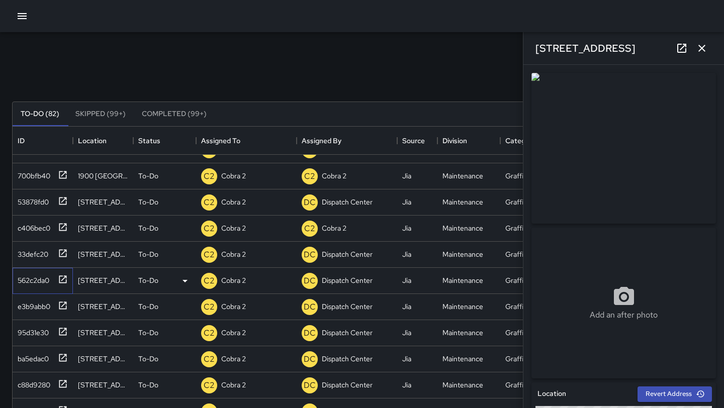
click at [65, 277] on icon at bounding box center [63, 280] width 8 height 8
click at [65, 306] on icon at bounding box center [63, 306] width 10 height 10
click at [63, 333] on icon at bounding box center [63, 332] width 10 height 10
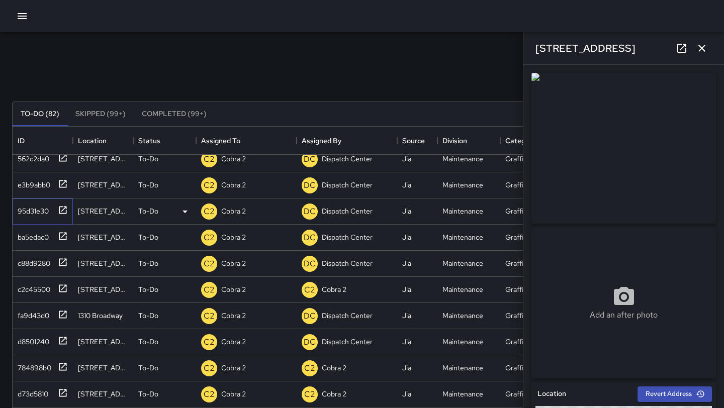
scroll to position [1631, 0]
click at [61, 238] on icon at bounding box center [63, 236] width 10 height 10
click at [63, 257] on icon at bounding box center [63, 262] width 10 height 10
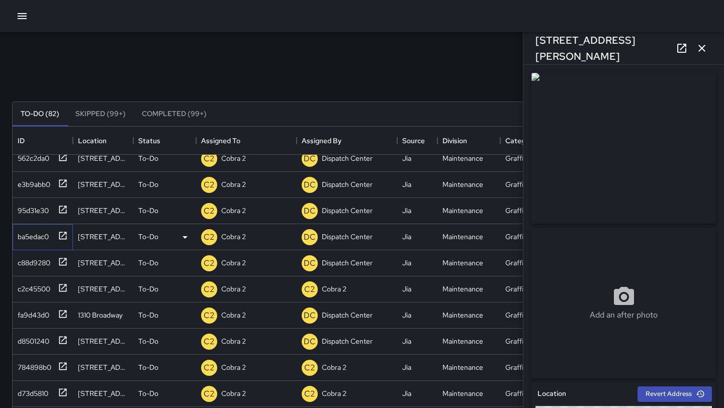
click at [63, 237] on icon at bounding box center [63, 236] width 10 height 10
click at [254, 236] on div "C2 Cobra 2" at bounding box center [246, 237] width 101 height 26
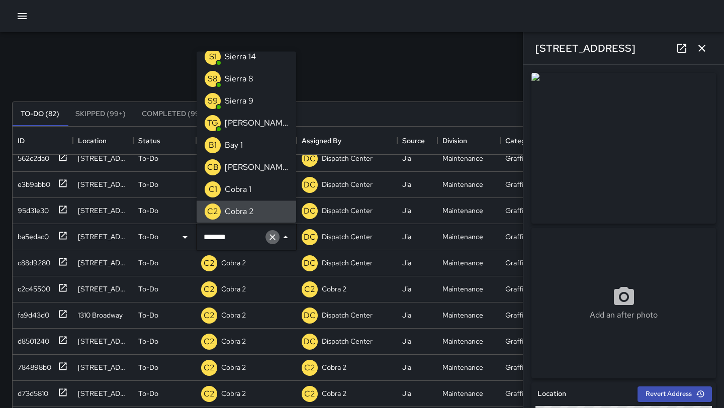
click at [273, 238] on icon "Clear" at bounding box center [273, 237] width 6 height 6
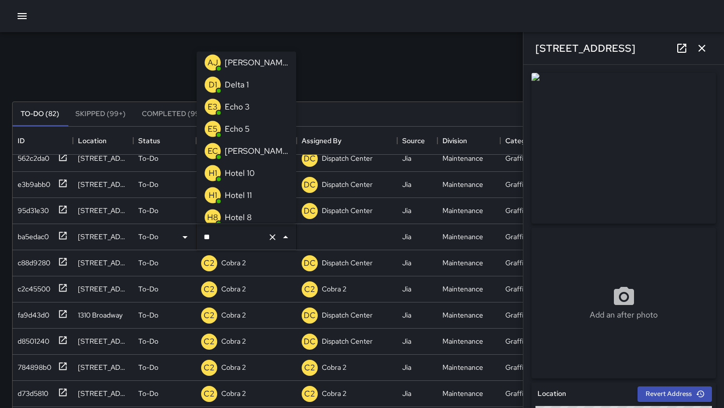
scroll to position [0, 0]
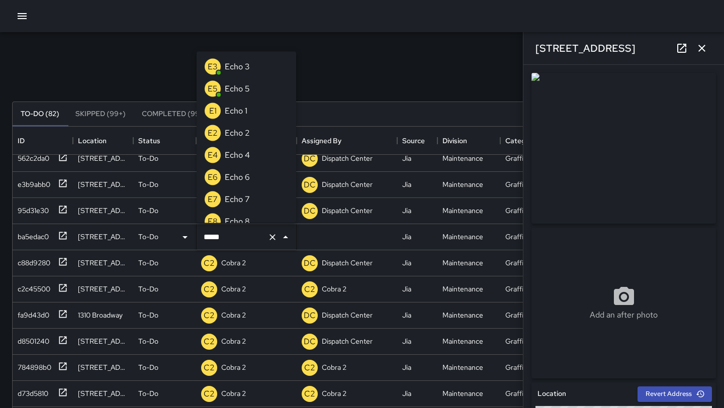
type input "******"
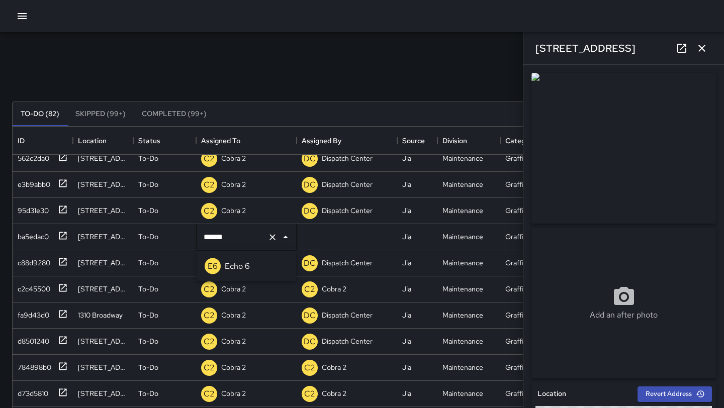
click at [248, 261] on p "Echo 6" at bounding box center [237, 267] width 25 height 12
click at [68, 263] on div "c88d9280" at bounding box center [43, 264] width 60 height 26
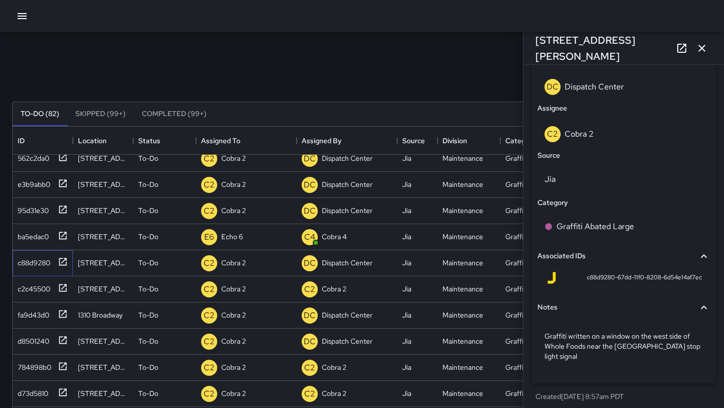
scroll to position [590, 0]
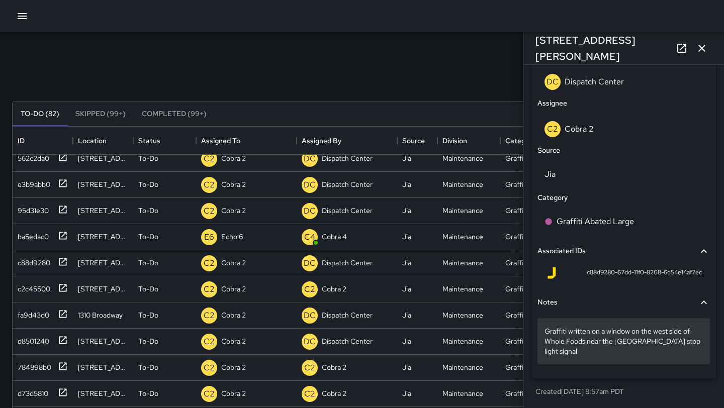
click at [592, 354] on p "Graffiti written on a window on the west side of Whole Foods near the 27th St. …" at bounding box center [624, 341] width 158 height 30
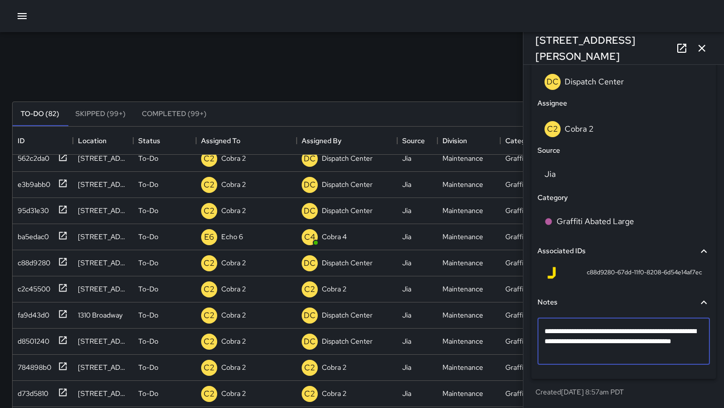
scroll to position [580, 0]
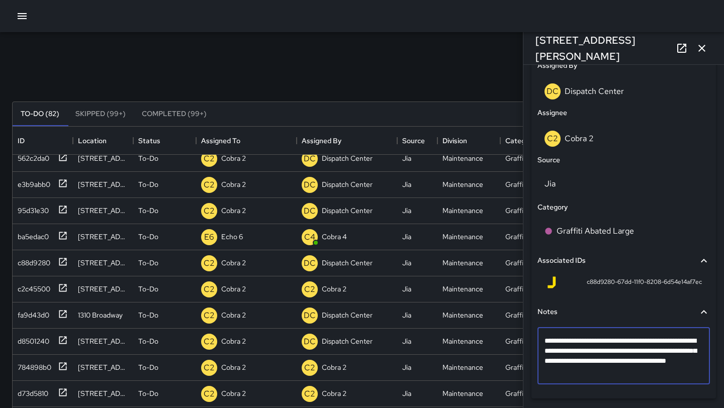
type textarea "**********"
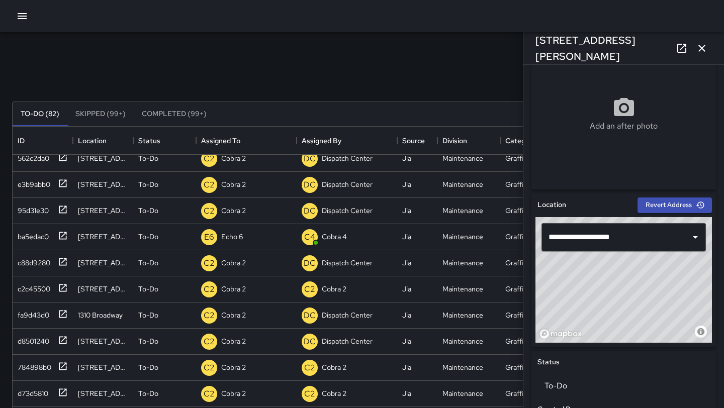
scroll to position [188, 0]
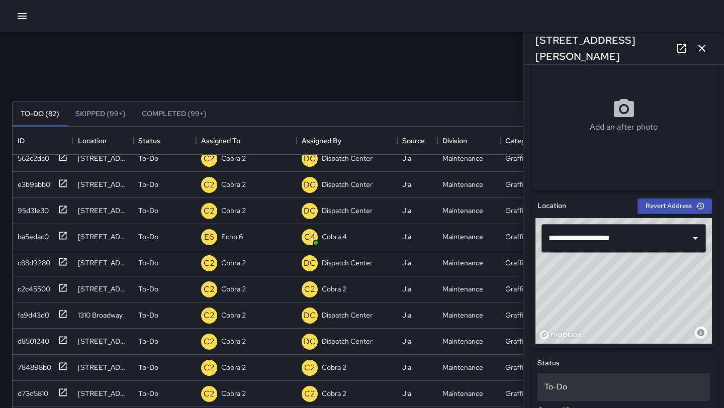
click at [574, 386] on p "To-Do" at bounding box center [624, 387] width 158 height 12
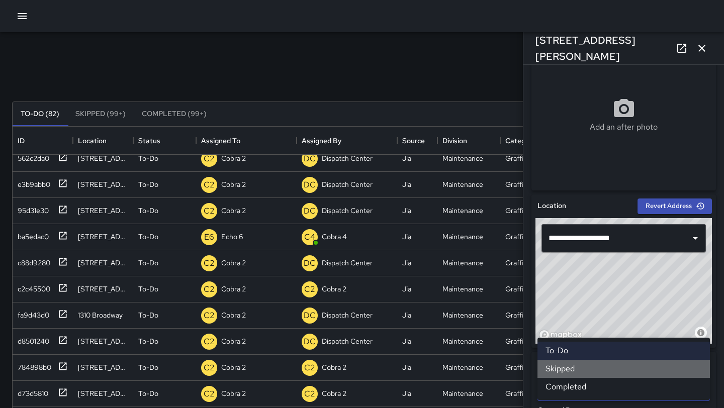
click at [578, 370] on li "Skipped" at bounding box center [624, 369] width 173 height 18
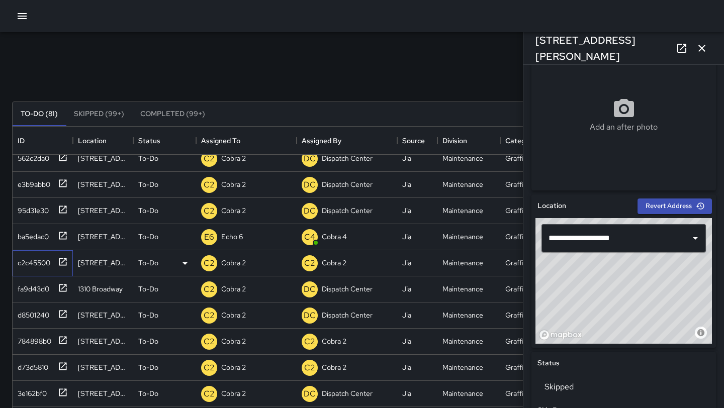
click at [58, 263] on icon at bounding box center [63, 262] width 10 height 10
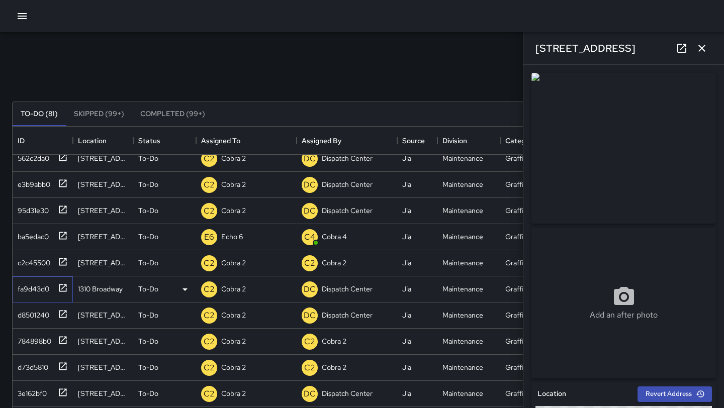
click at [61, 290] on icon at bounding box center [63, 288] width 10 height 10
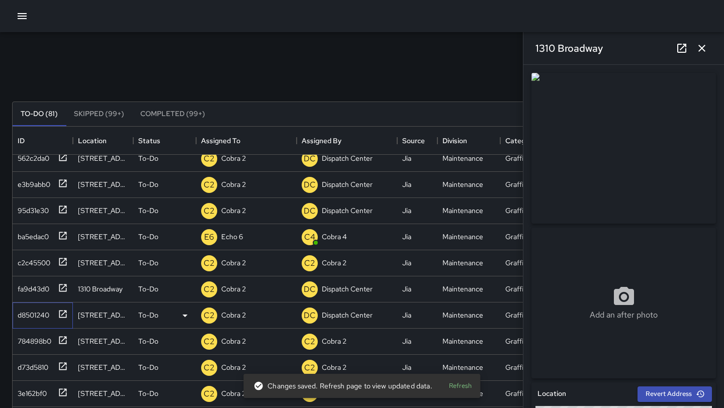
click at [63, 310] on icon at bounding box center [63, 314] width 10 height 10
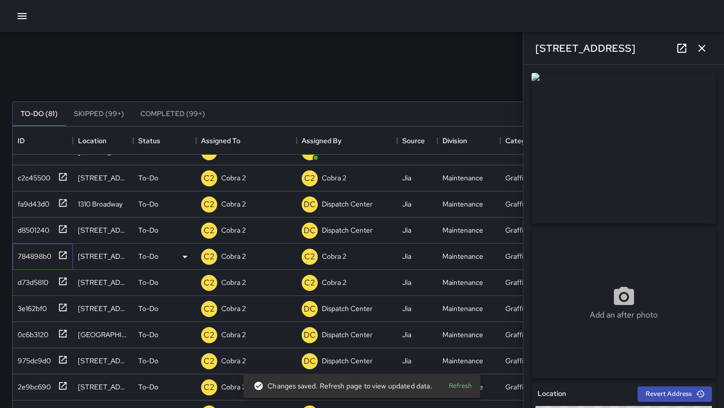
click at [65, 254] on icon at bounding box center [63, 256] width 10 height 10
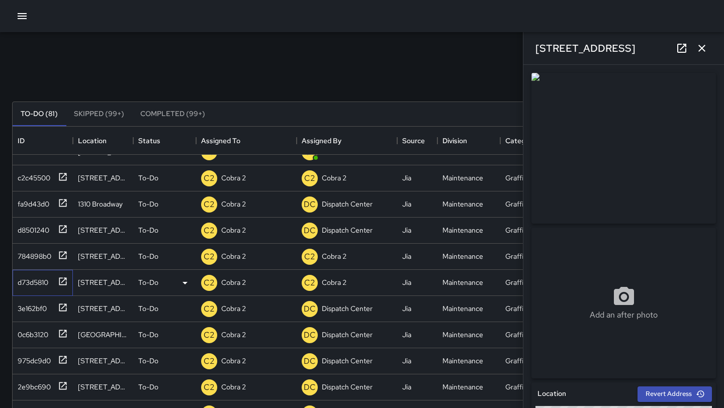
click at [62, 279] on icon at bounding box center [63, 282] width 10 height 10
click at [61, 311] on icon at bounding box center [63, 308] width 10 height 10
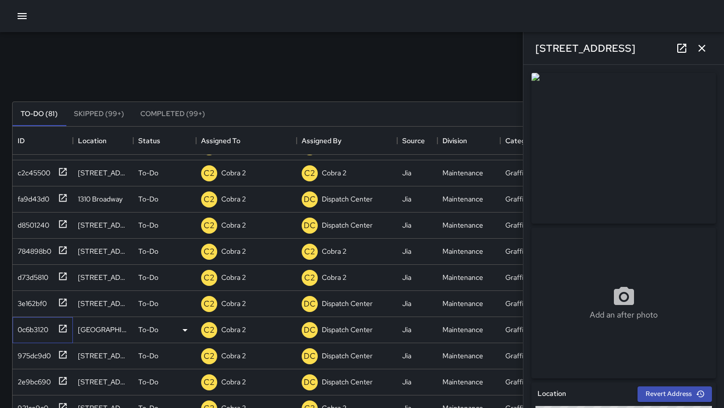
click at [61, 329] on icon at bounding box center [63, 329] width 10 height 10
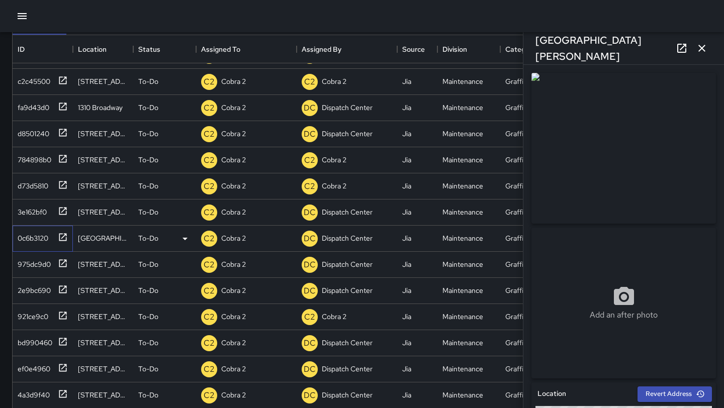
scroll to position [95, 0]
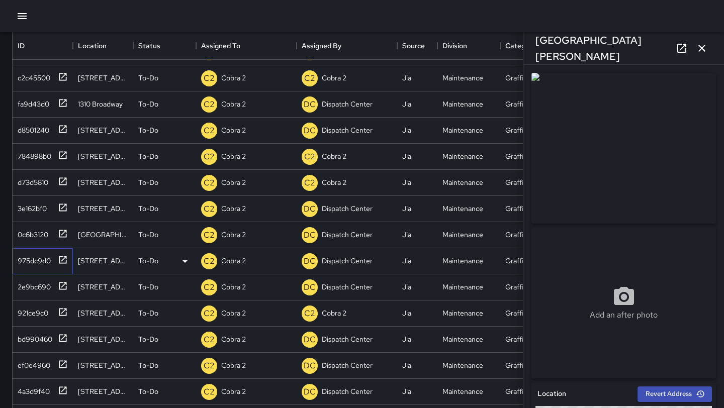
click at [61, 264] on icon at bounding box center [63, 260] width 10 height 10
click at [61, 231] on icon at bounding box center [63, 234] width 10 height 10
click at [63, 289] on icon at bounding box center [63, 286] width 10 height 10
click at [64, 311] on icon at bounding box center [63, 312] width 8 height 8
click at [64, 339] on icon at bounding box center [63, 339] width 10 height 10
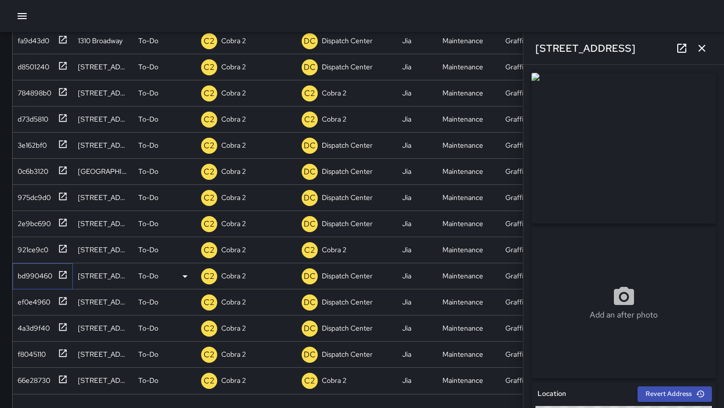
scroll to position [162, 0]
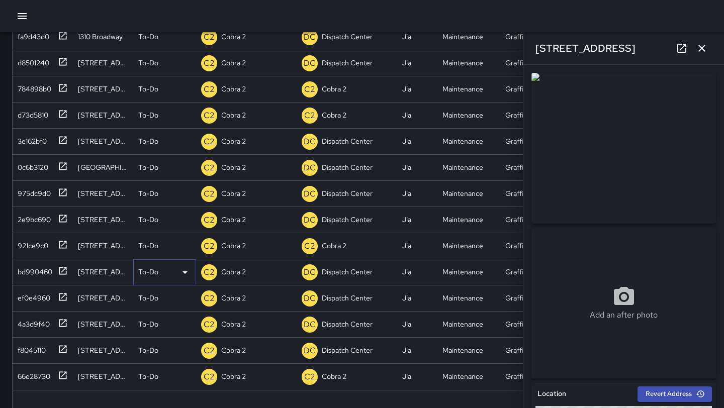
click at [187, 270] on icon at bounding box center [185, 273] width 12 height 12
click at [175, 317] on li "Skipped" at bounding box center [165, 318] width 62 height 18
click at [63, 295] on icon at bounding box center [63, 297] width 10 height 10
click at [61, 328] on icon at bounding box center [63, 323] width 10 height 10
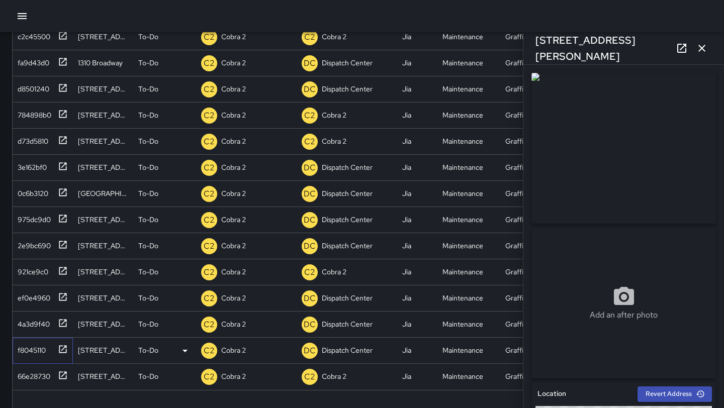
click at [63, 351] on icon at bounding box center [63, 350] width 10 height 10
click at [64, 372] on icon at bounding box center [63, 376] width 8 height 8
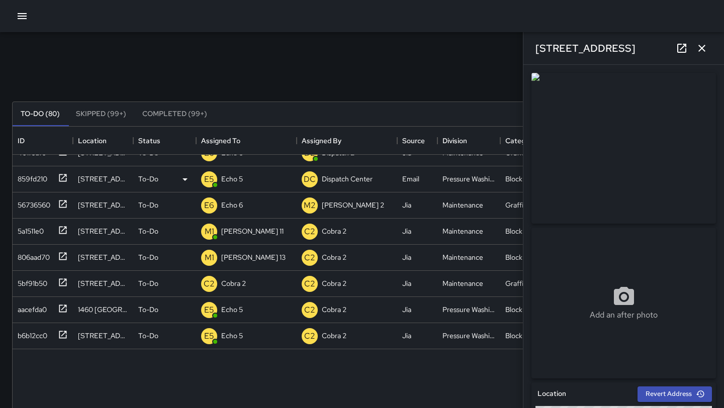
scroll to position [0, 0]
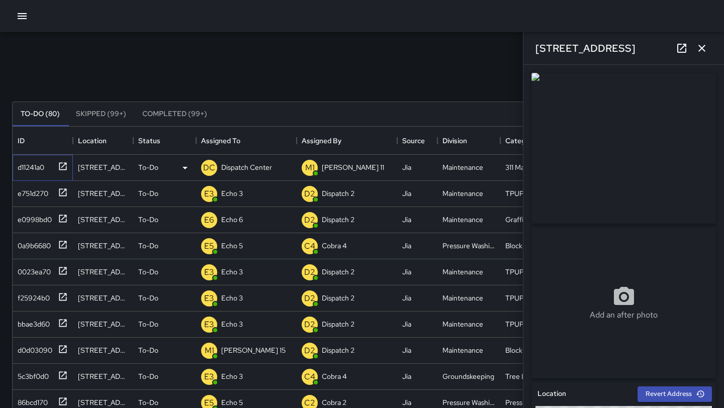
click at [63, 162] on icon at bounding box center [63, 166] width 10 height 10
click at [709, 47] on button "button" at bounding box center [702, 48] width 20 height 20
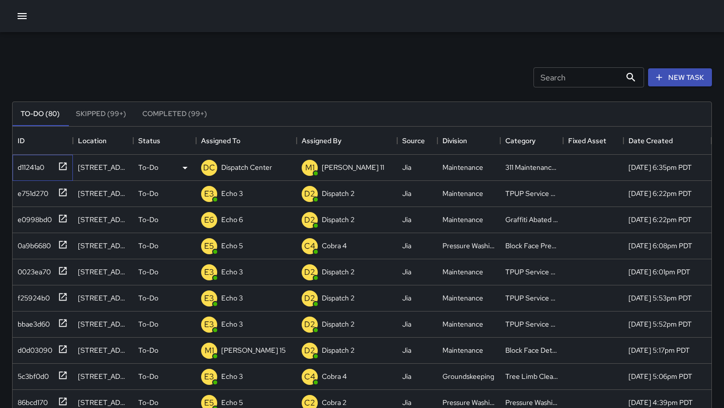
click at [63, 165] on icon at bounding box center [63, 166] width 10 height 10
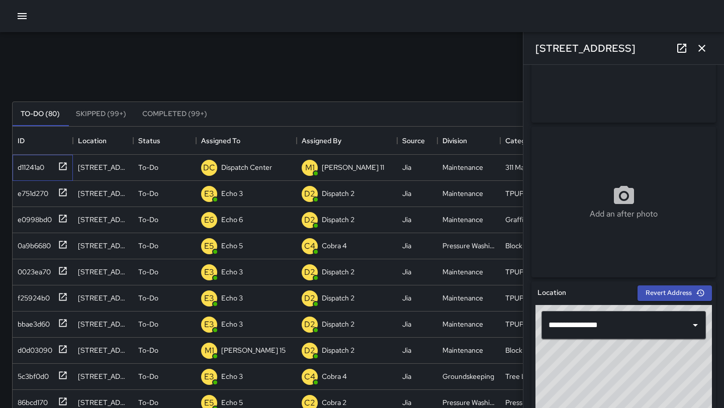
scroll to position [115, 0]
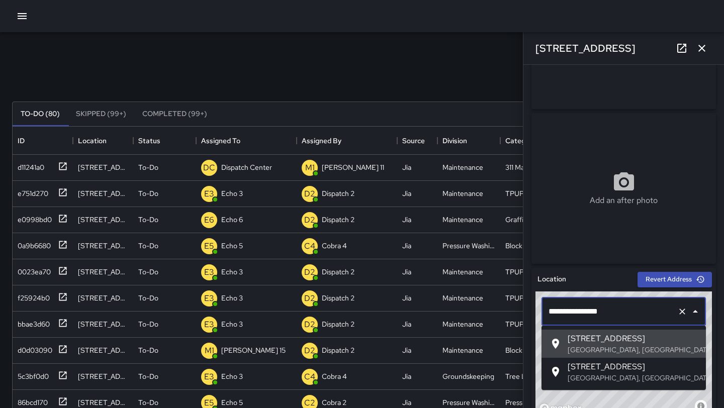
click at [621, 313] on input "**********" at bounding box center [609, 311] width 127 height 19
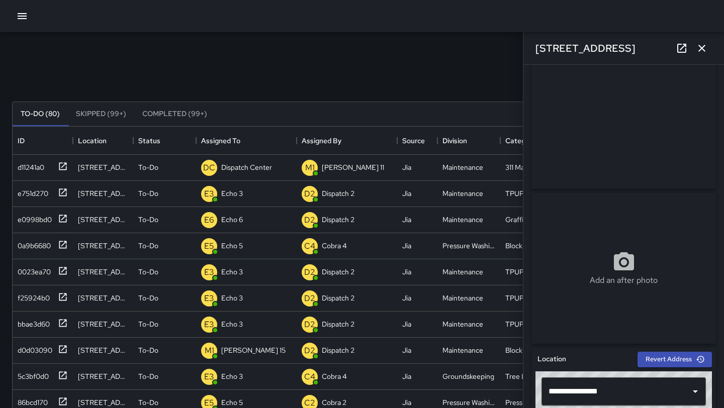
scroll to position [0, 0]
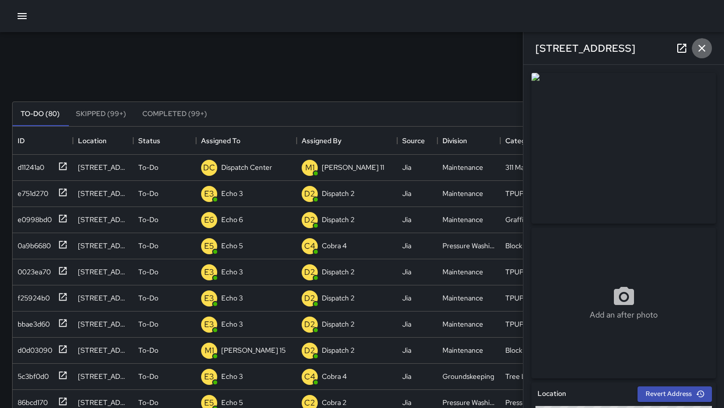
click at [704, 46] on icon "button" at bounding box center [702, 48] width 7 height 7
